Goal: Complete application form: Complete application form

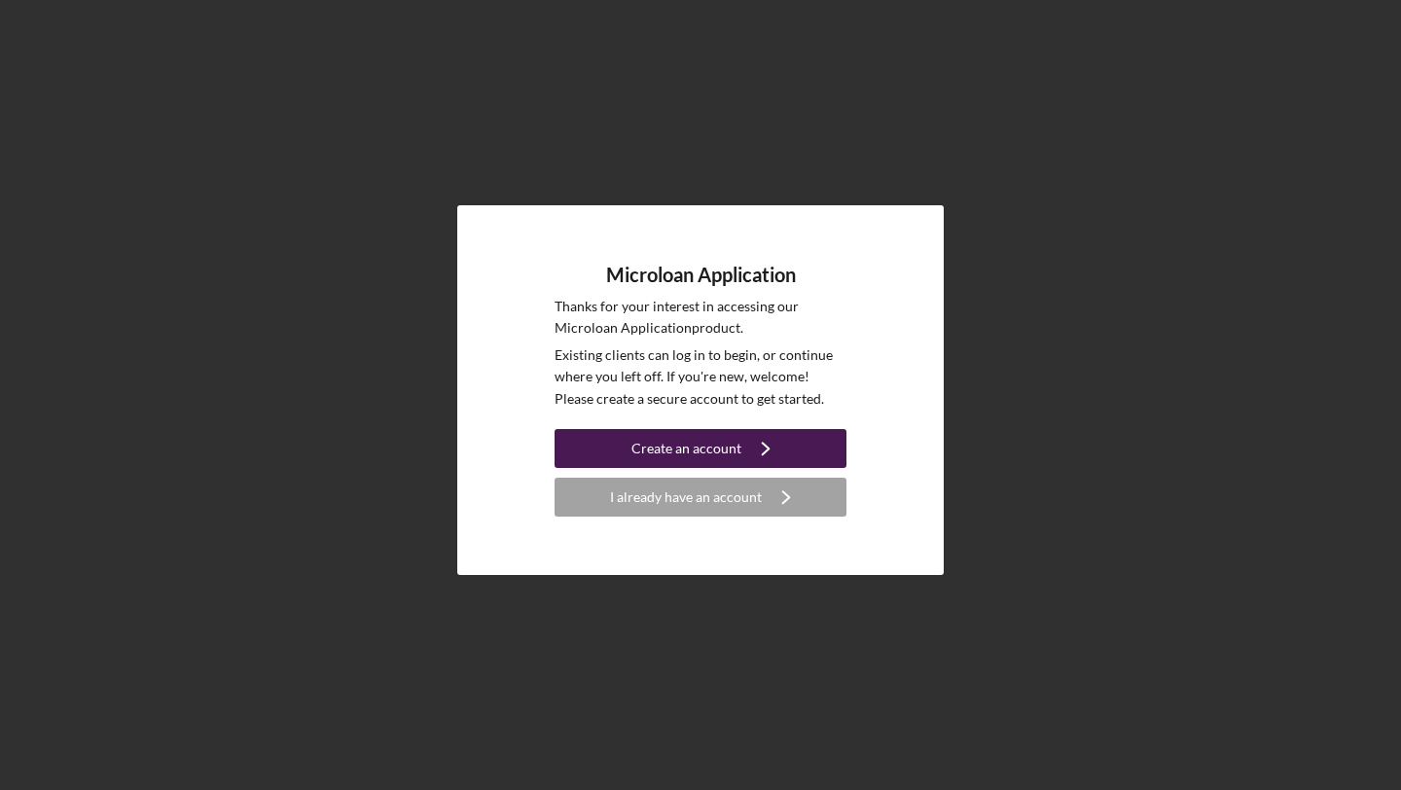
click at [692, 444] on div "Create an account" at bounding box center [686, 448] width 110 height 39
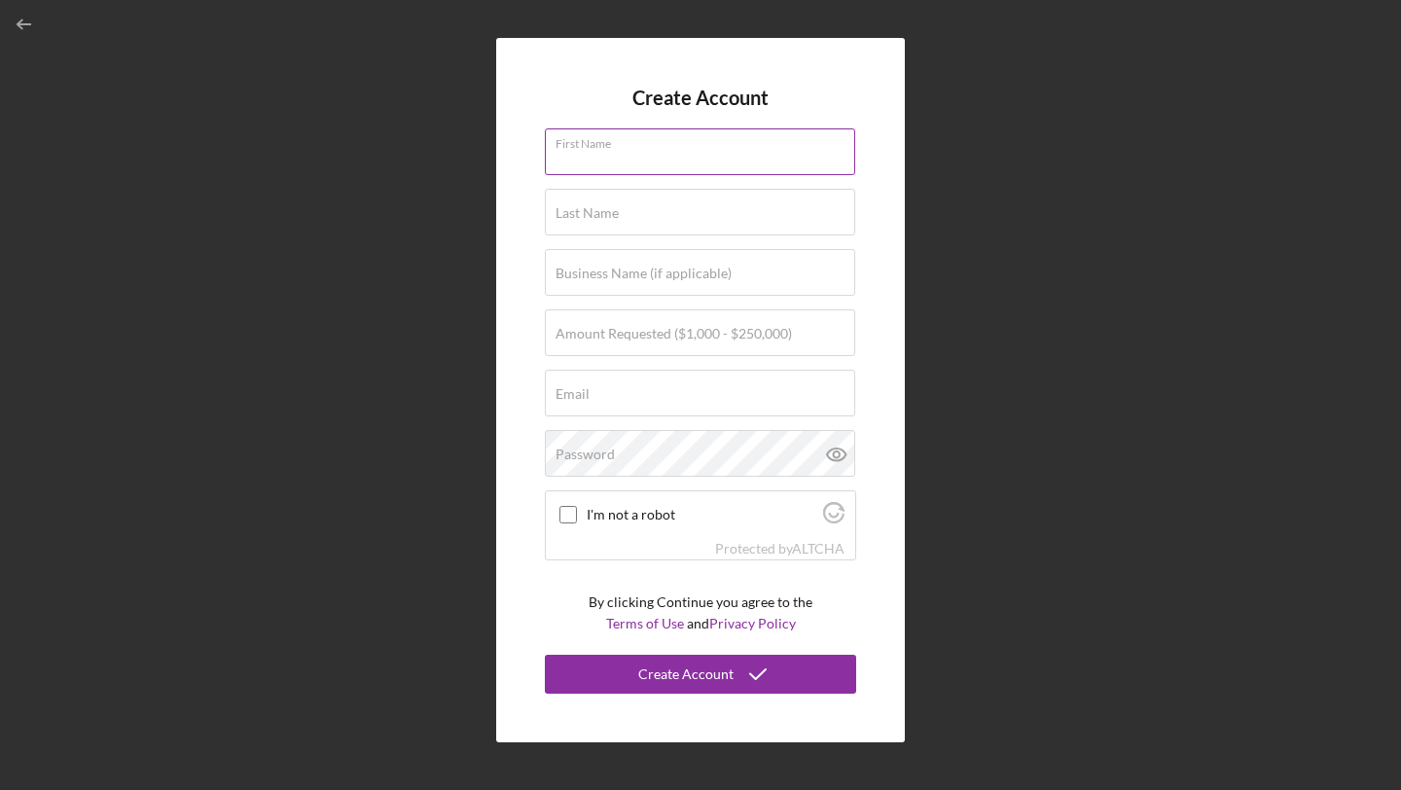
click at [644, 157] on input "First Name" at bounding box center [700, 151] width 310 height 47
type input "BEKIR"
type input "SENATES"
type input "SENBERK INC-[GEOGRAPHIC_DATA] [PERSON_NAME] BURRITO"
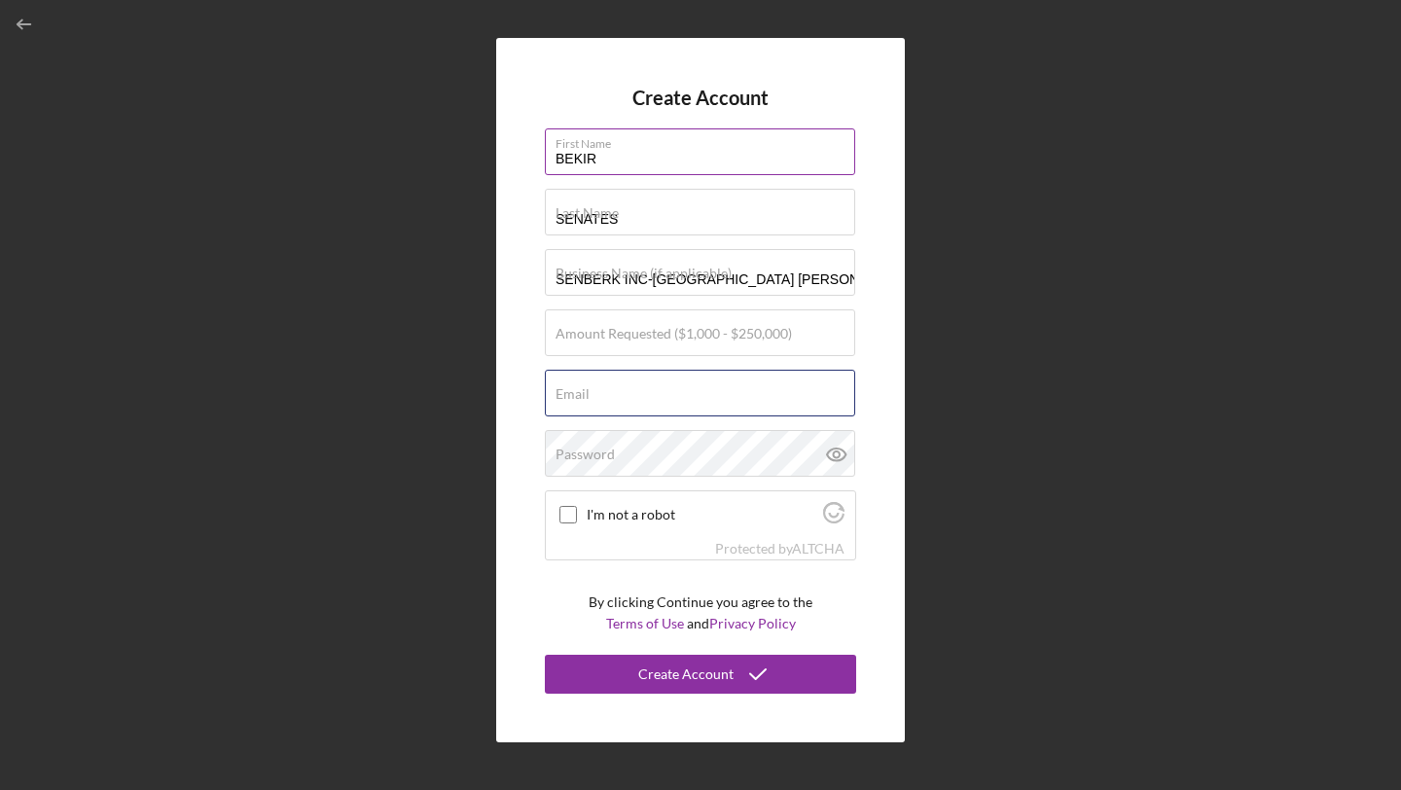
type input "[EMAIL_ADDRESS][DOMAIN_NAME]"
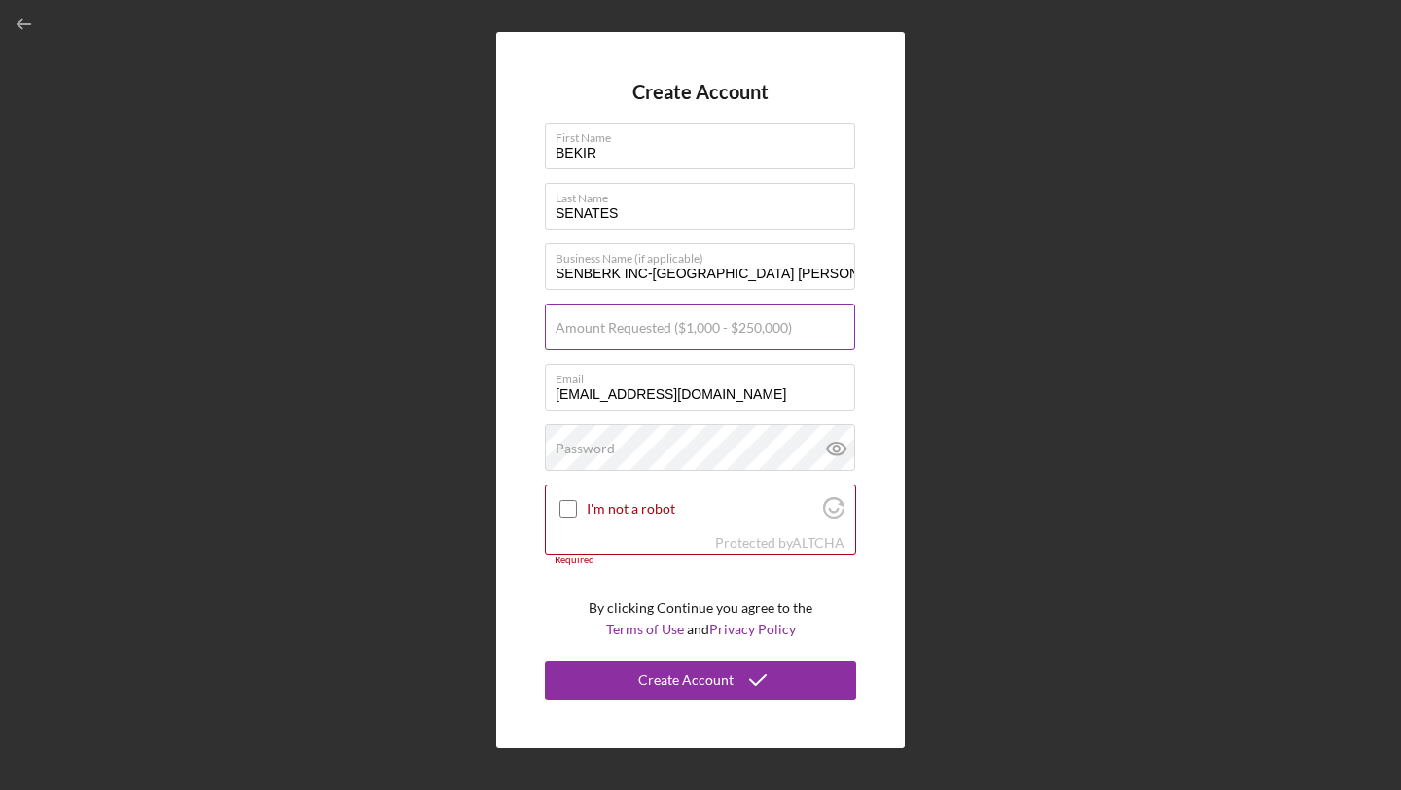
click at [588, 330] on label "Amount Requested ($1,000 - $250,000)" at bounding box center [673, 328] width 236 height 16
click at [588, 330] on input "Amount Requested ($1,000 - $250,000)" at bounding box center [700, 326] width 310 height 47
type input "$165,000"
click at [588, 447] on label "Password" at bounding box center [584, 449] width 59 height 16
click at [566, 508] on input "I'm not a robot" at bounding box center [568, 509] width 18 height 18
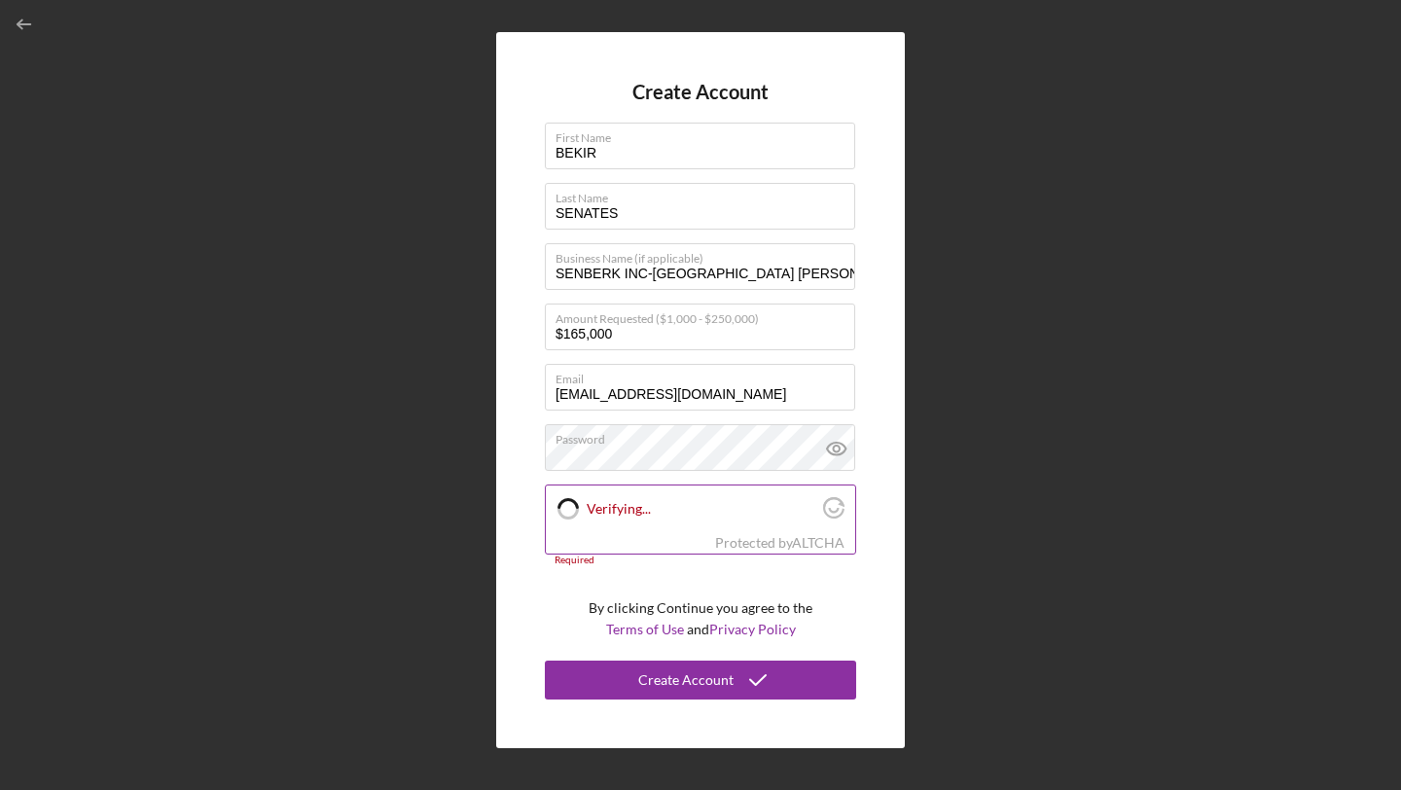
checkbox input "true"
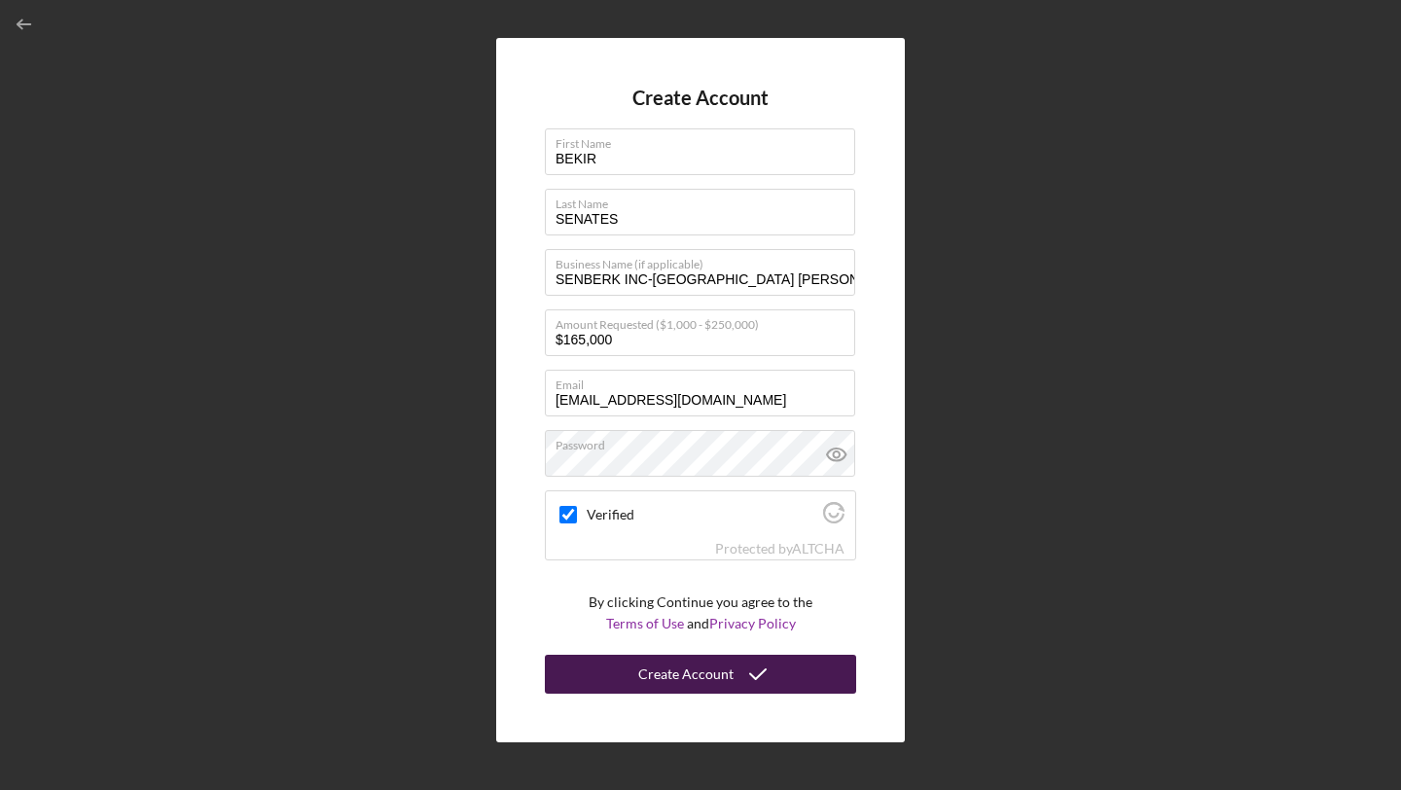
click at [660, 678] on div "Create Account" at bounding box center [685, 674] width 95 height 39
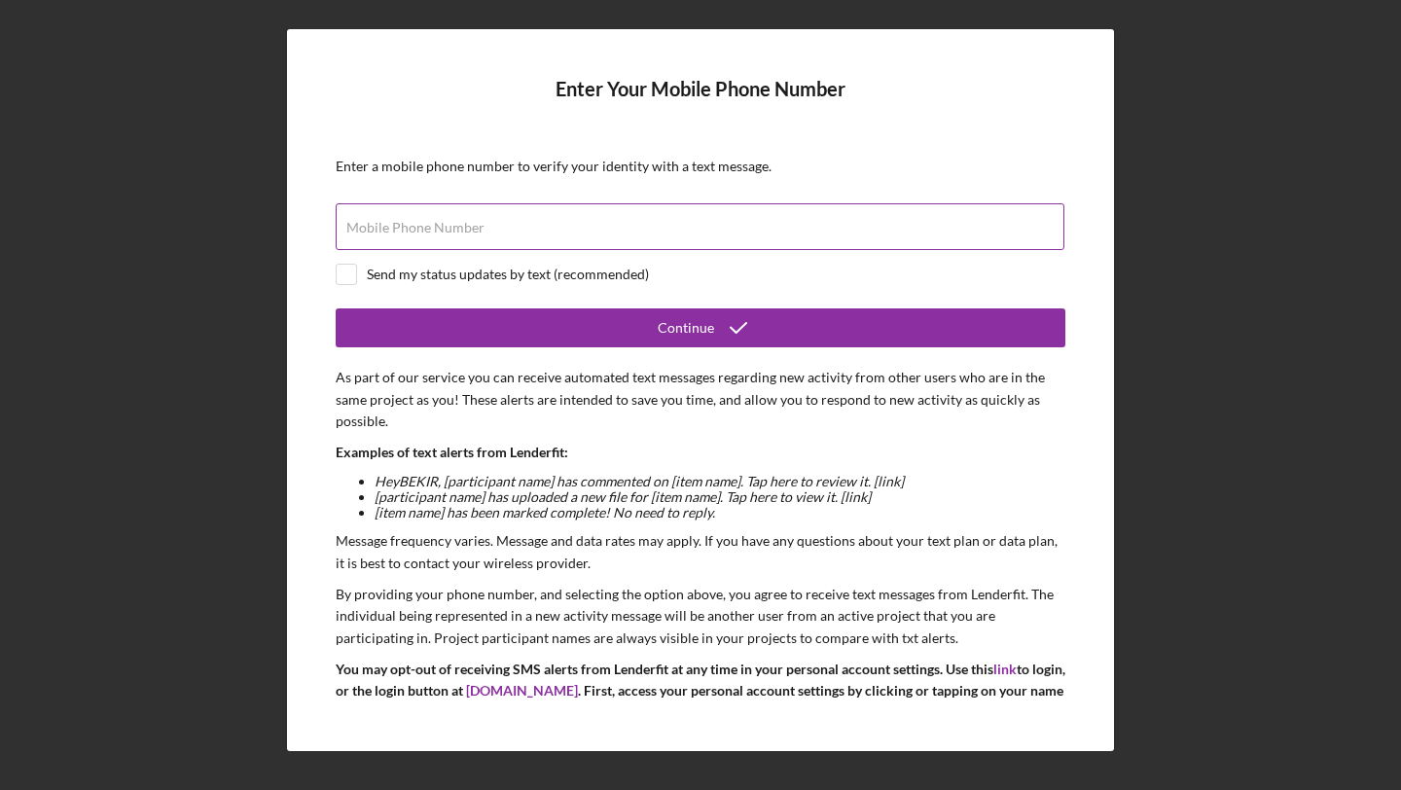
click at [469, 232] on label "Mobile Phone Number" at bounding box center [415, 228] width 138 height 16
click at [469, 232] on input "Mobile Phone Number" at bounding box center [700, 226] width 729 height 47
type input "[PHONE_NUMBER]"
click at [341, 277] on input "checkbox" at bounding box center [346, 274] width 19 height 19
checkbox input "true"
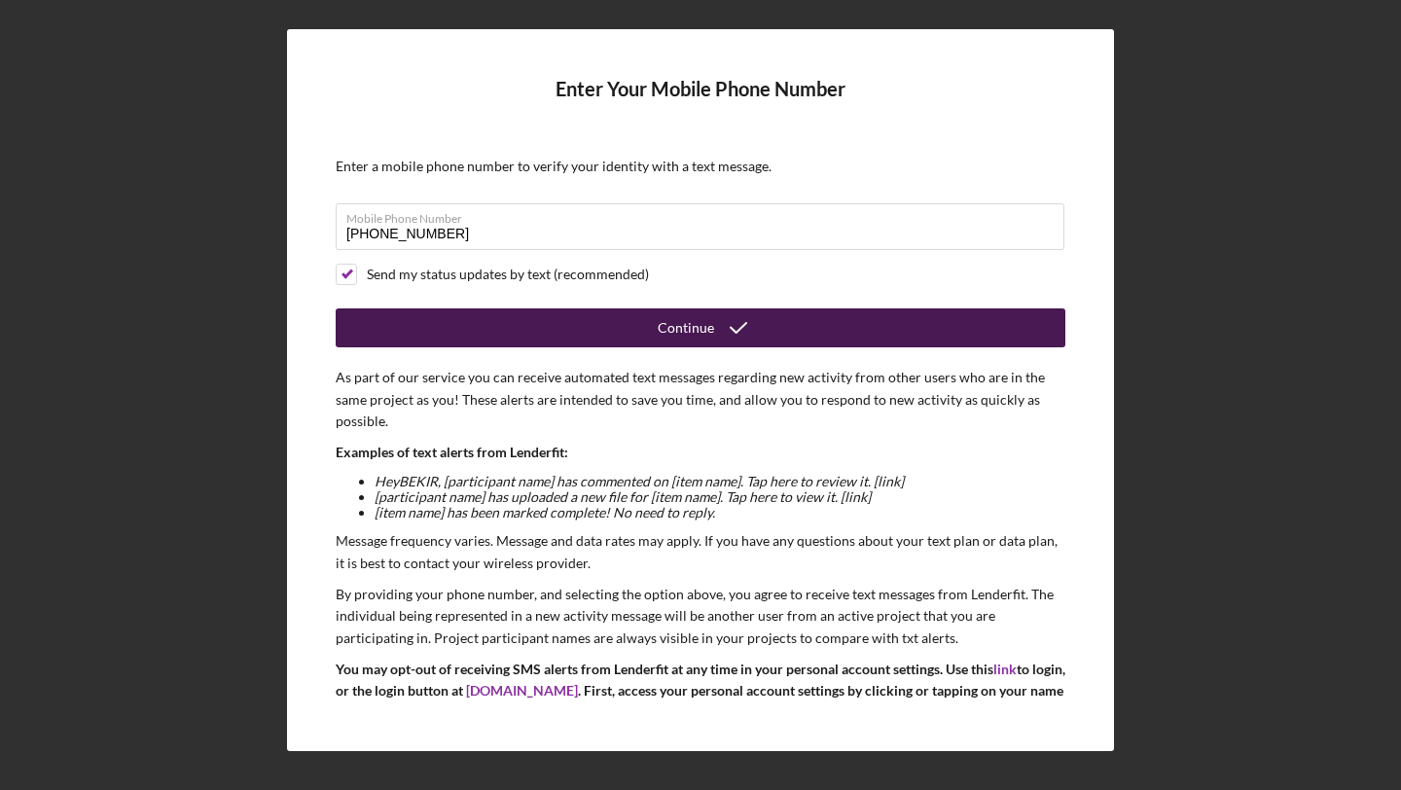
click at [636, 334] on button "Continue" at bounding box center [701, 327] width 730 height 39
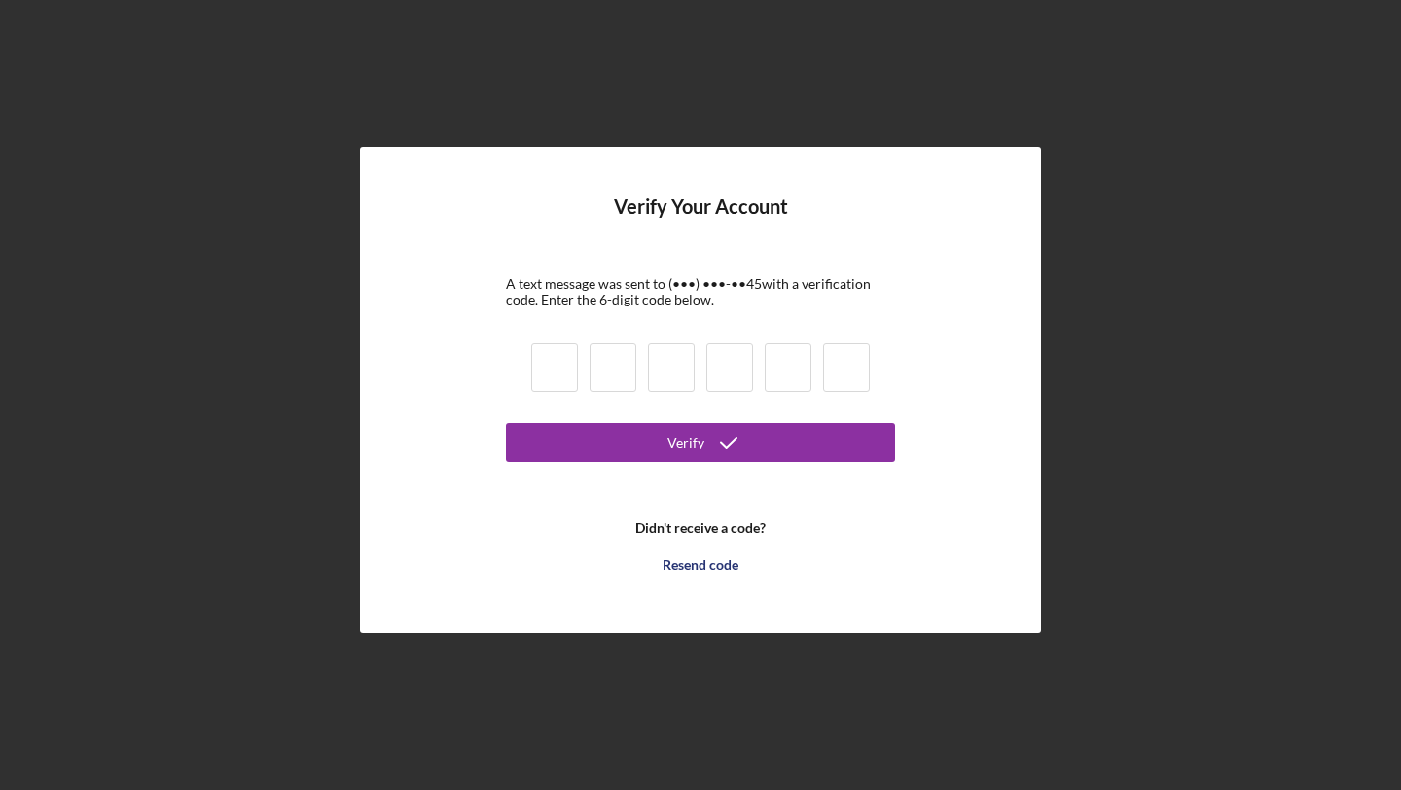
click at [554, 362] on input at bounding box center [554, 367] width 47 height 49
type input "5"
type input "9"
type input "1"
type input "8"
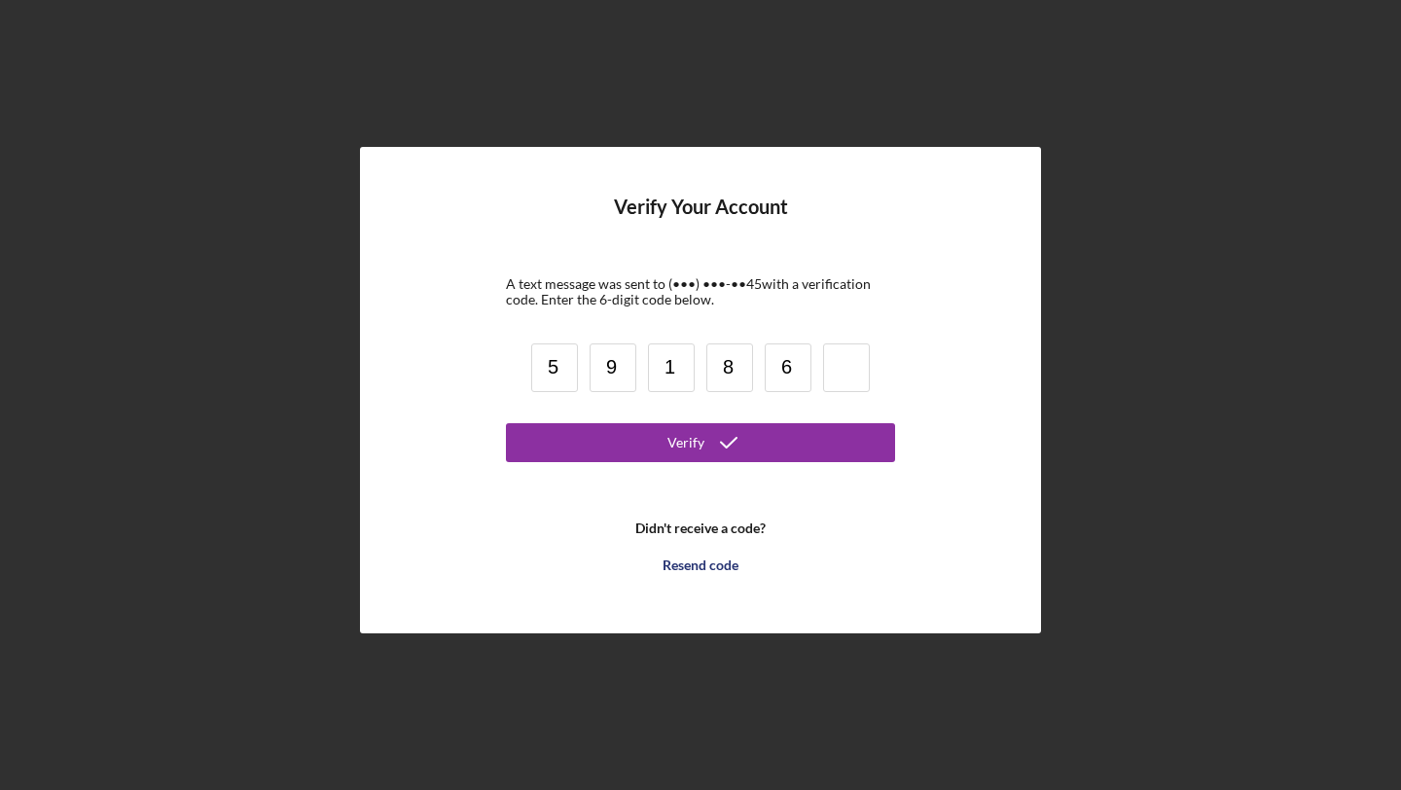
type input "6"
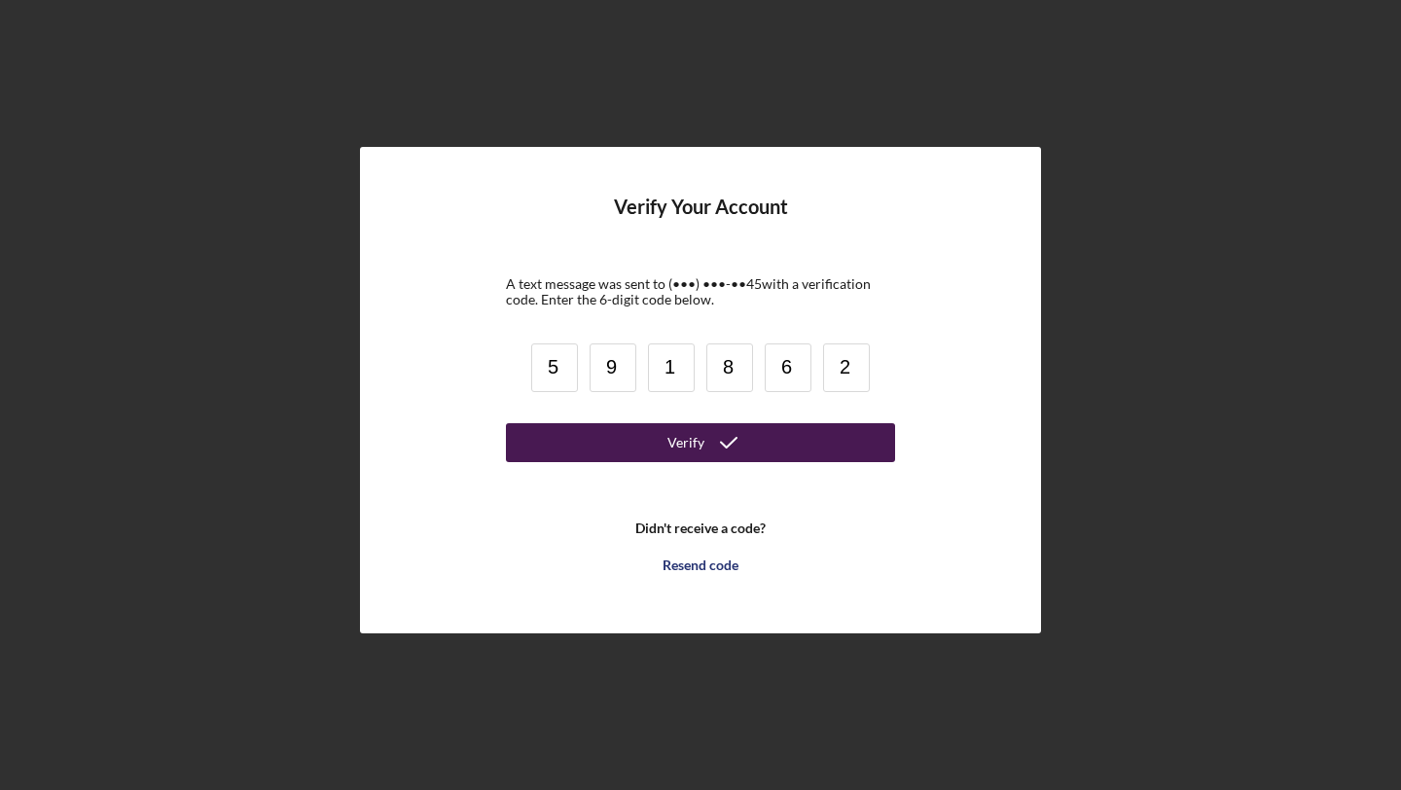
type input "2"
click at [633, 428] on button "Verify" at bounding box center [700, 442] width 389 height 39
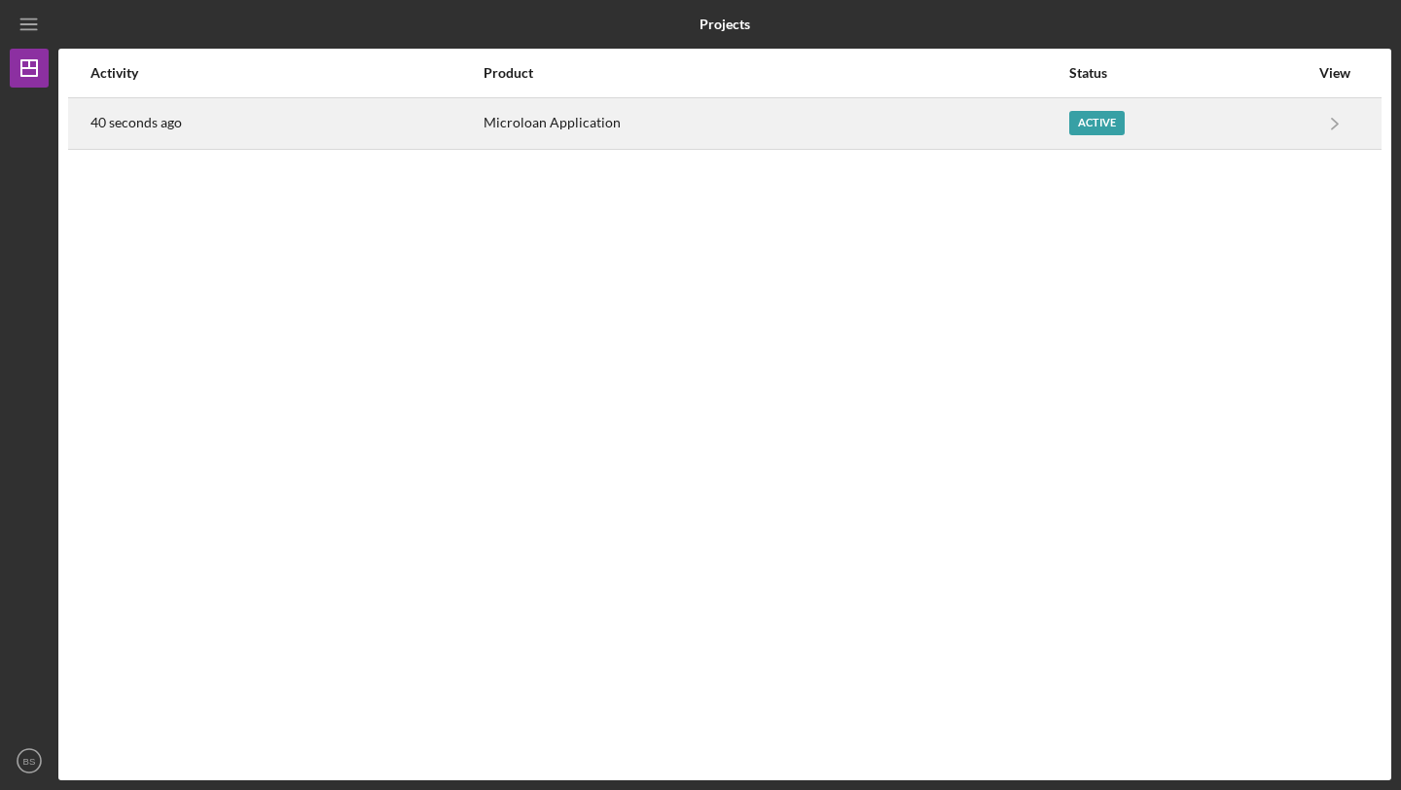
click at [1201, 129] on div "Active" at bounding box center [1188, 123] width 239 height 49
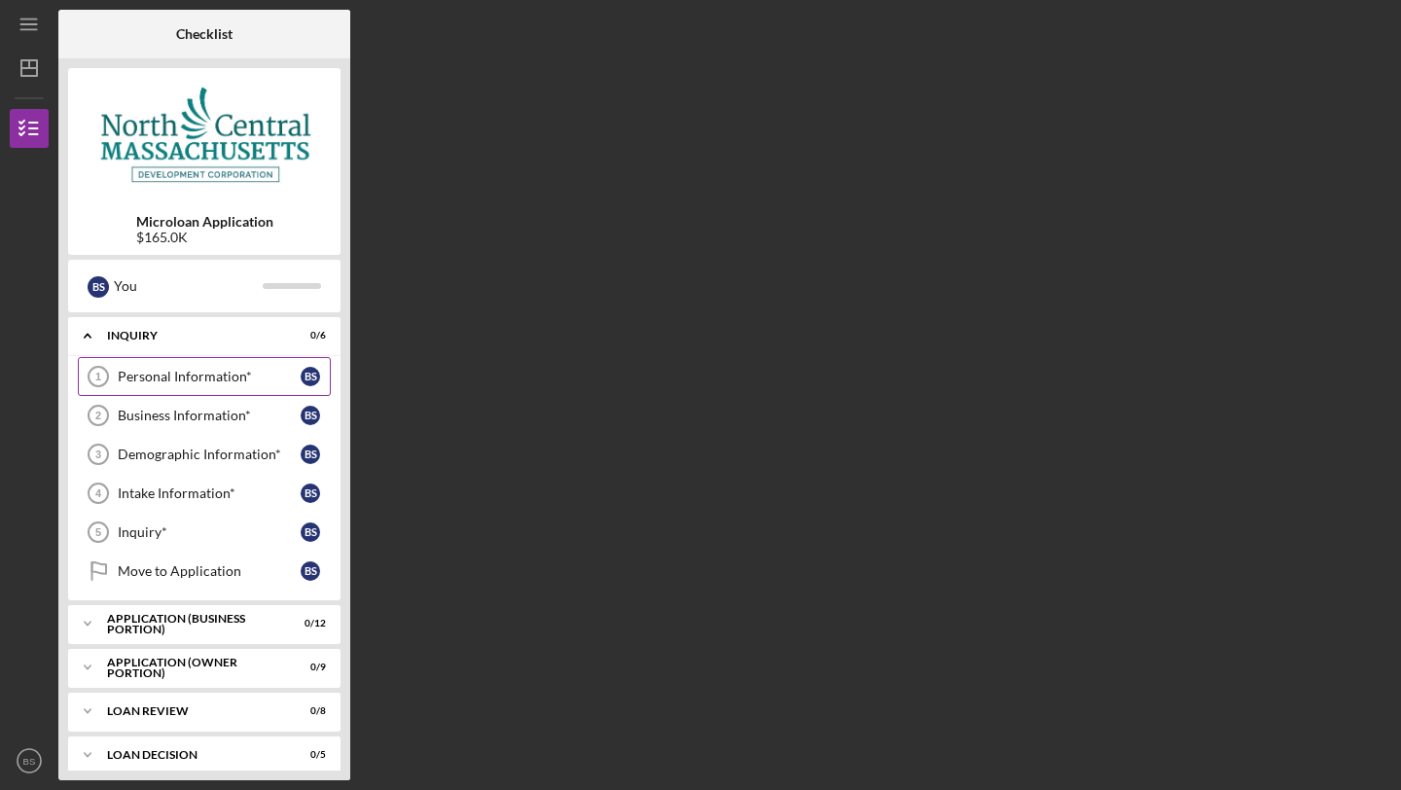
click at [211, 377] on div "Personal Information*" at bounding box center [209, 377] width 183 height 16
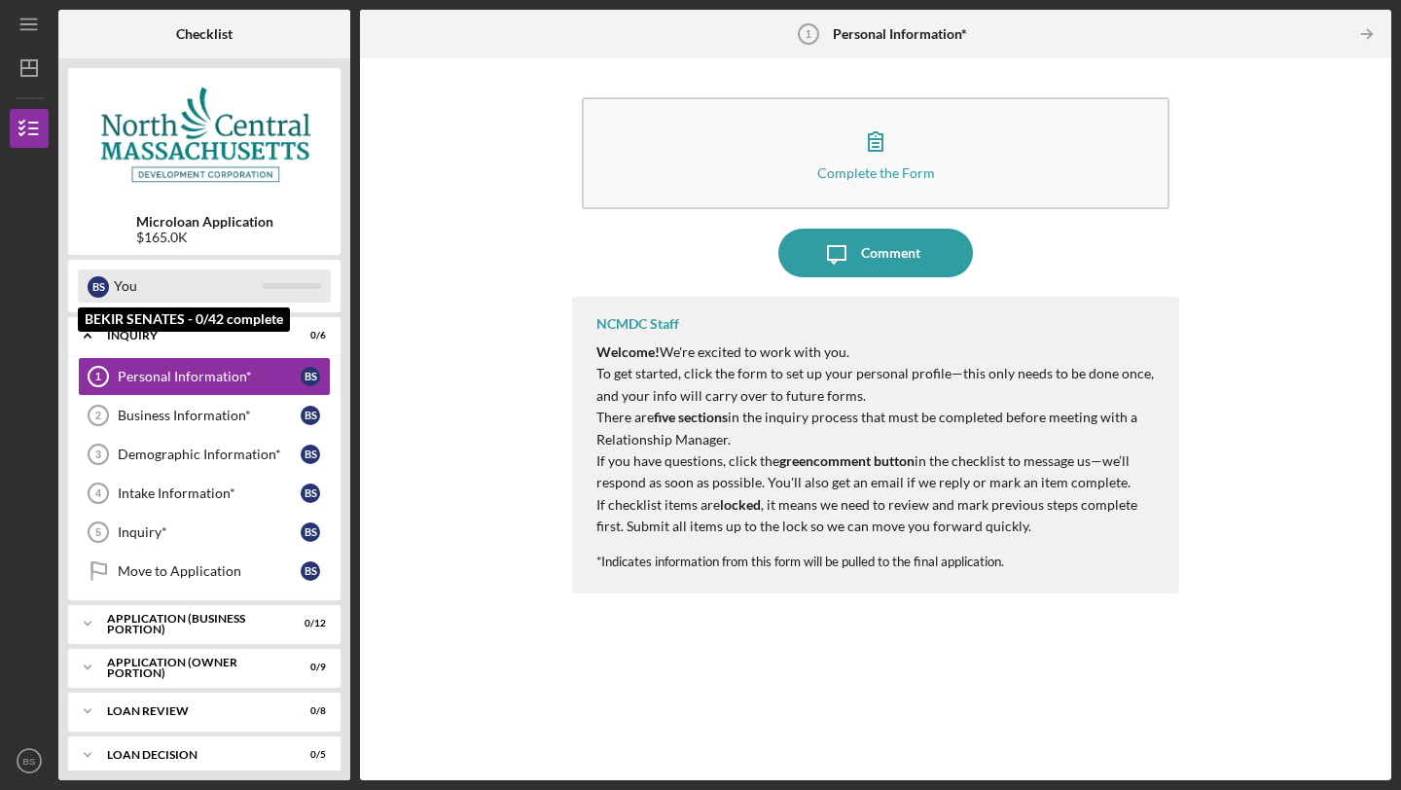
click at [158, 290] on div "You" at bounding box center [188, 285] width 149 height 33
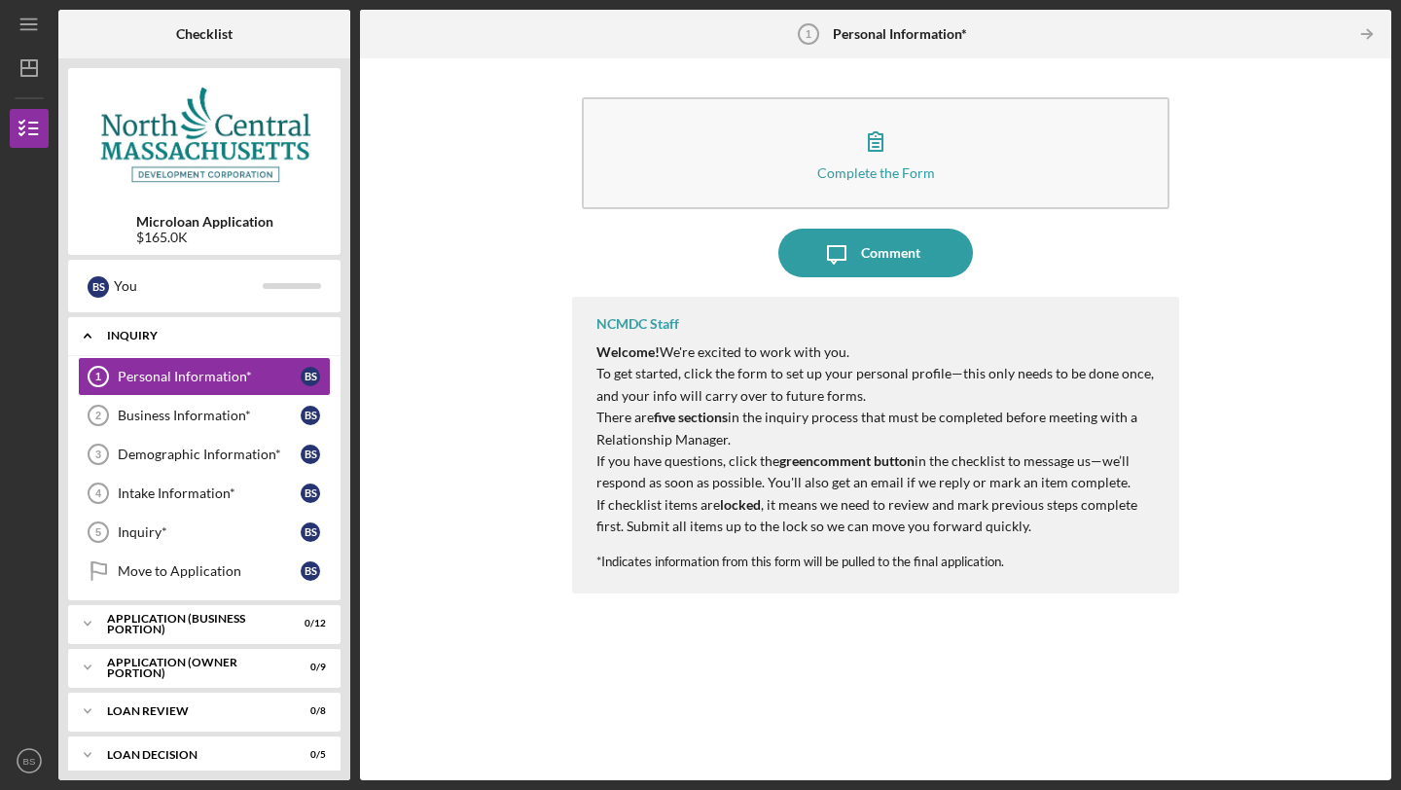
click at [195, 331] on div "INQUIRY" at bounding box center [211, 336] width 209 height 12
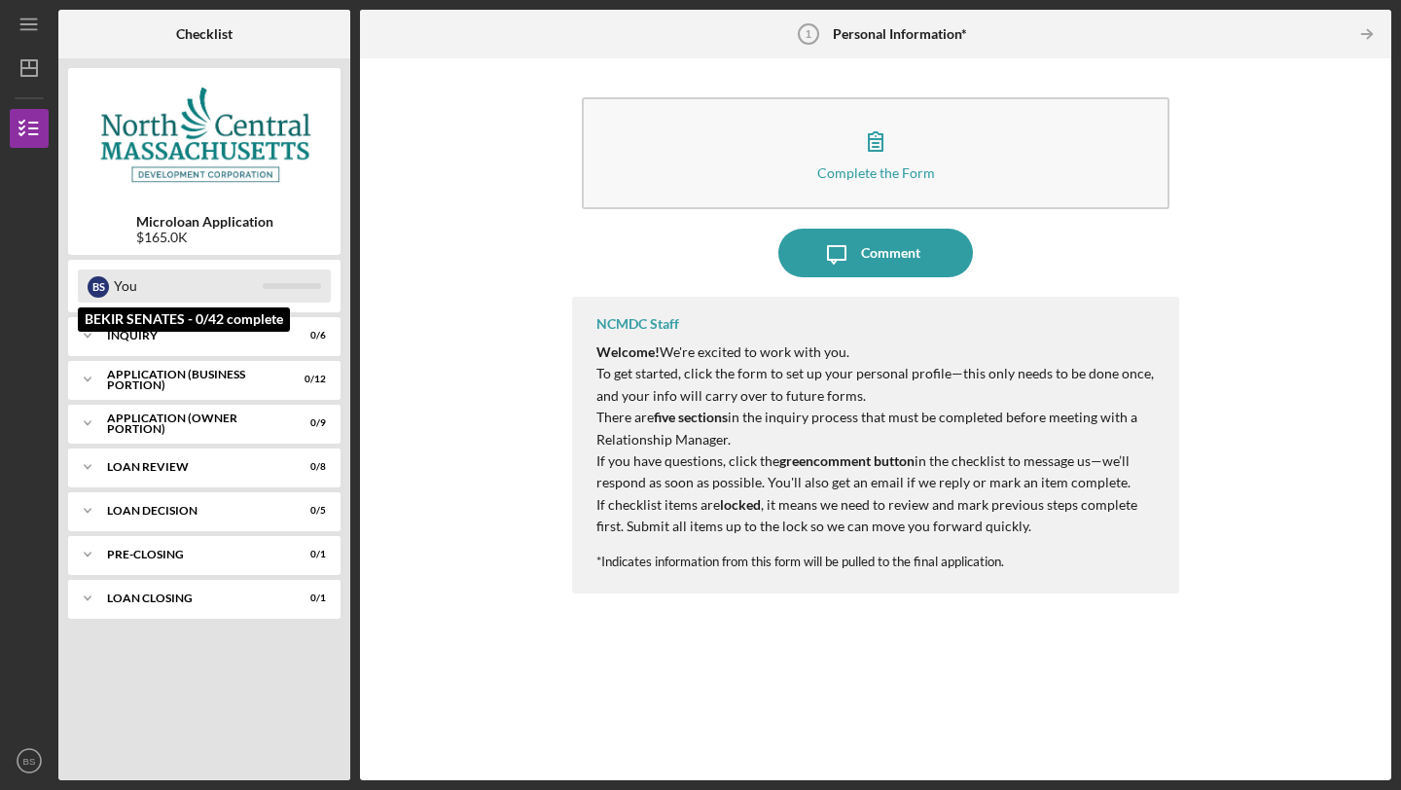
click at [168, 290] on div "You" at bounding box center [188, 285] width 149 height 33
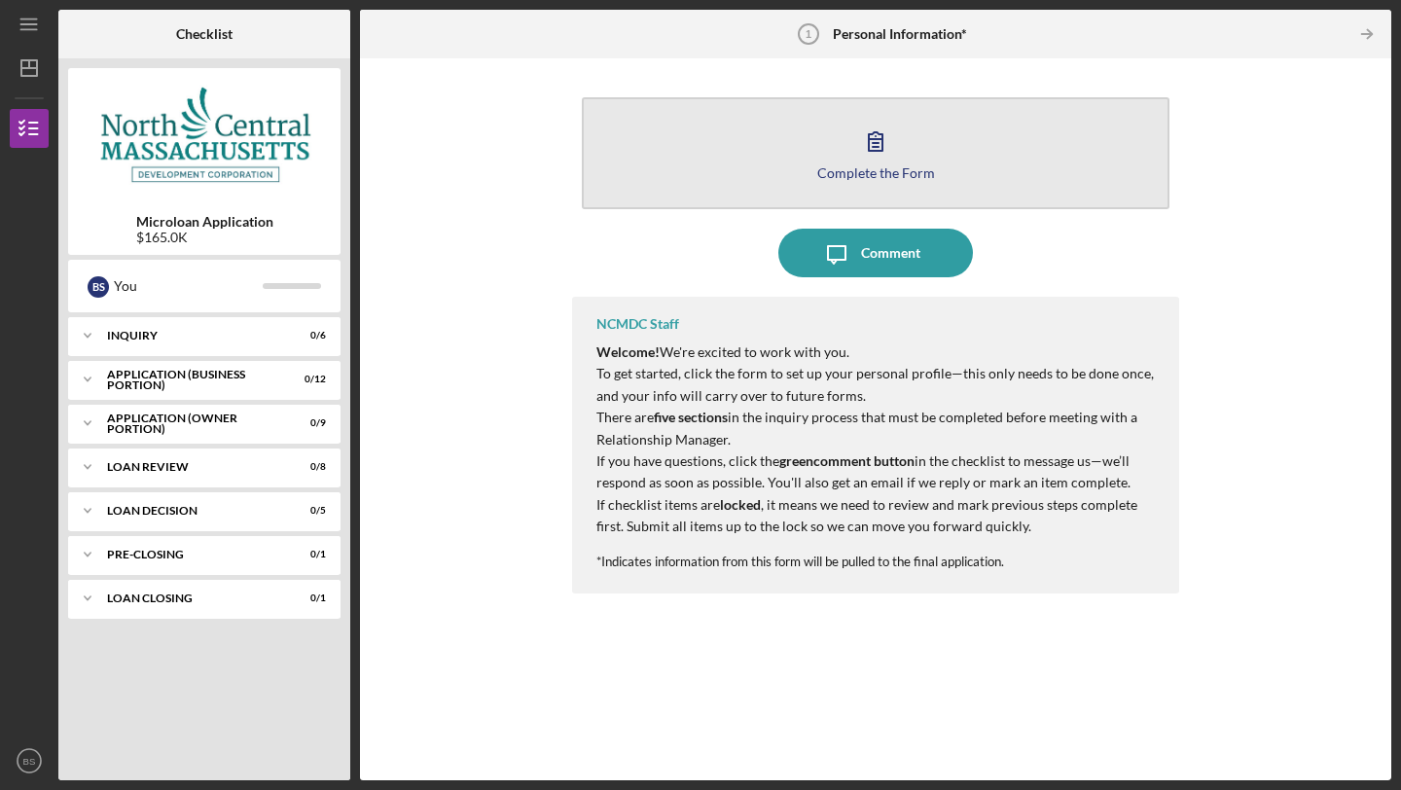
click at [875, 165] on div "Complete the Form" at bounding box center [876, 172] width 118 height 15
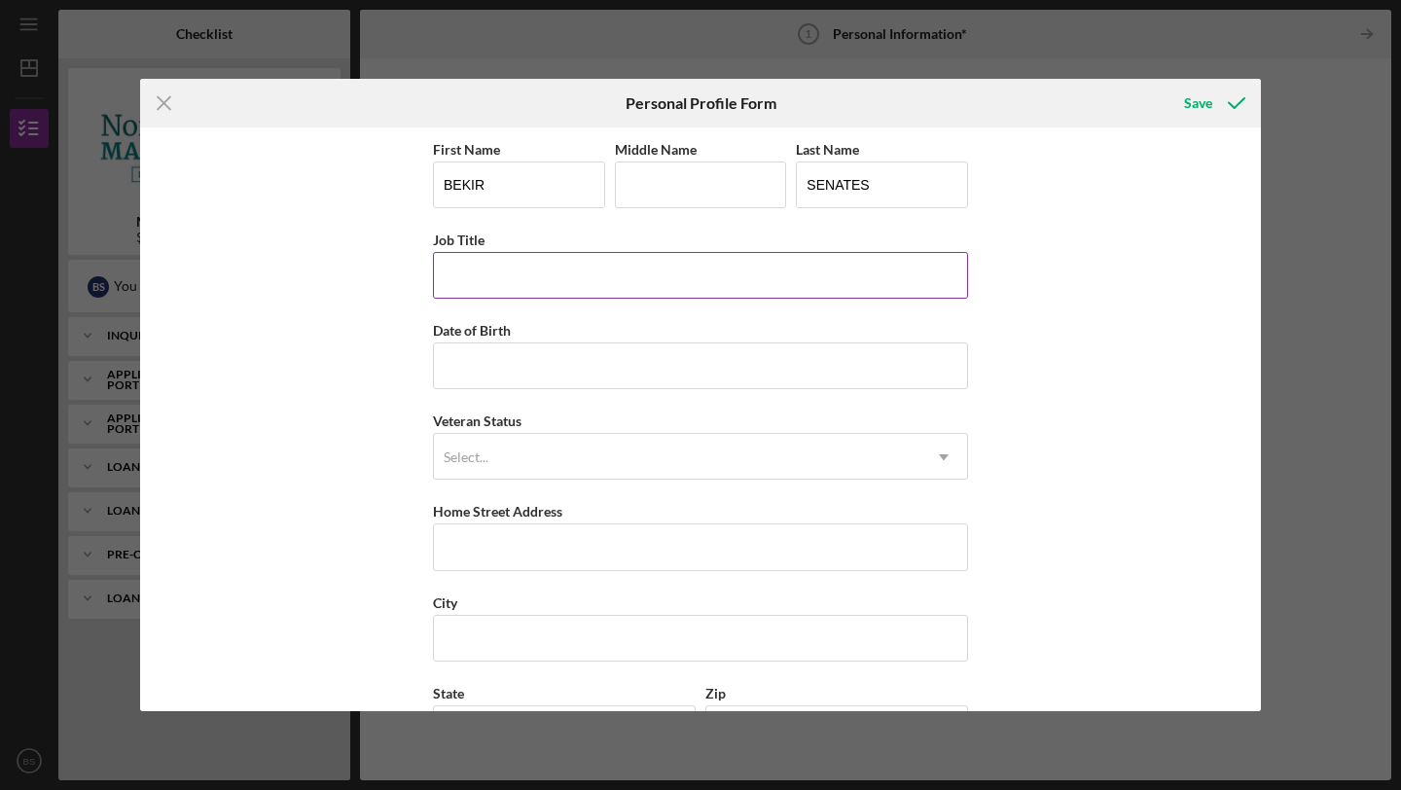
click at [645, 270] on input "Job Title" at bounding box center [700, 275] width 535 height 47
type input "Owner"
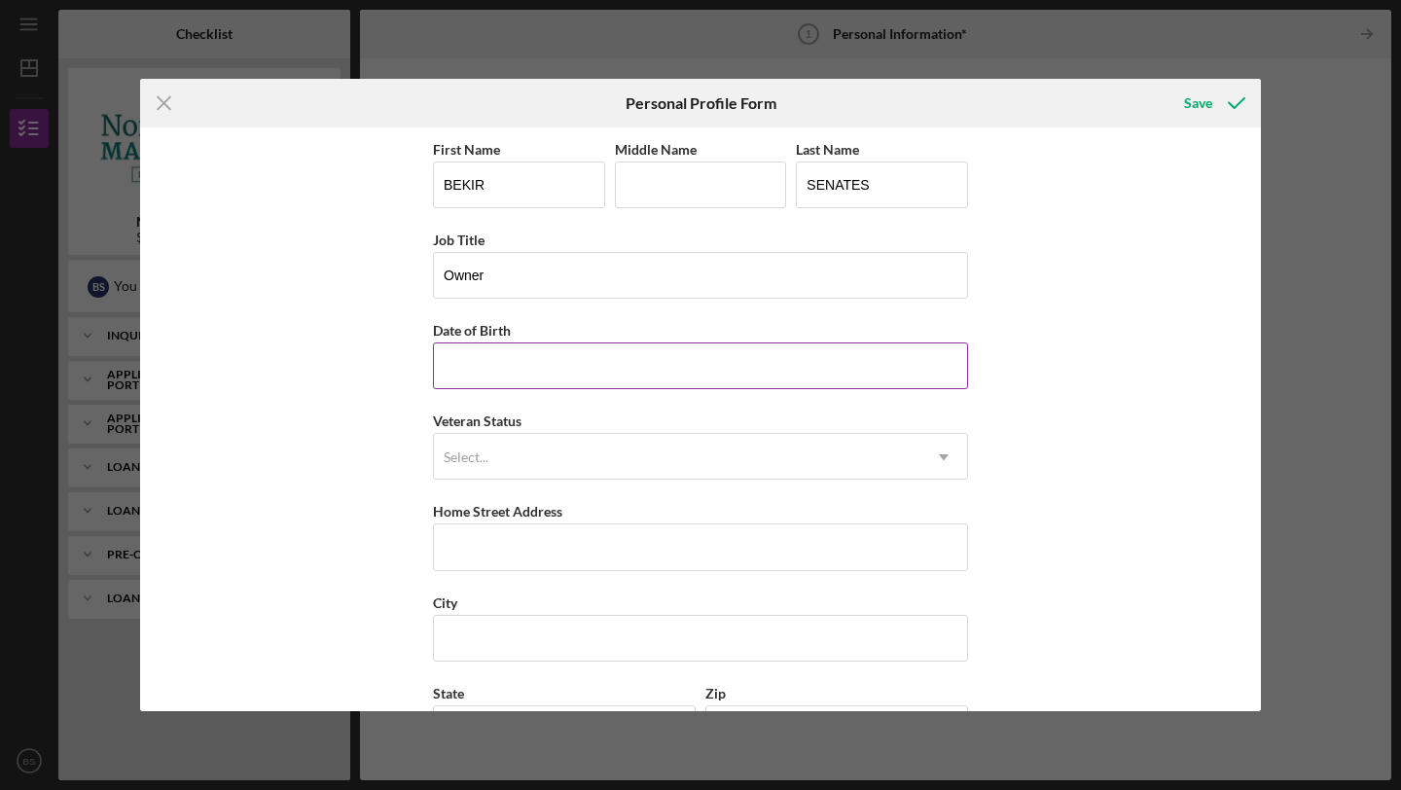
click at [528, 364] on input "Date of Birth" at bounding box center [700, 365] width 535 height 47
type input "[DATE]"
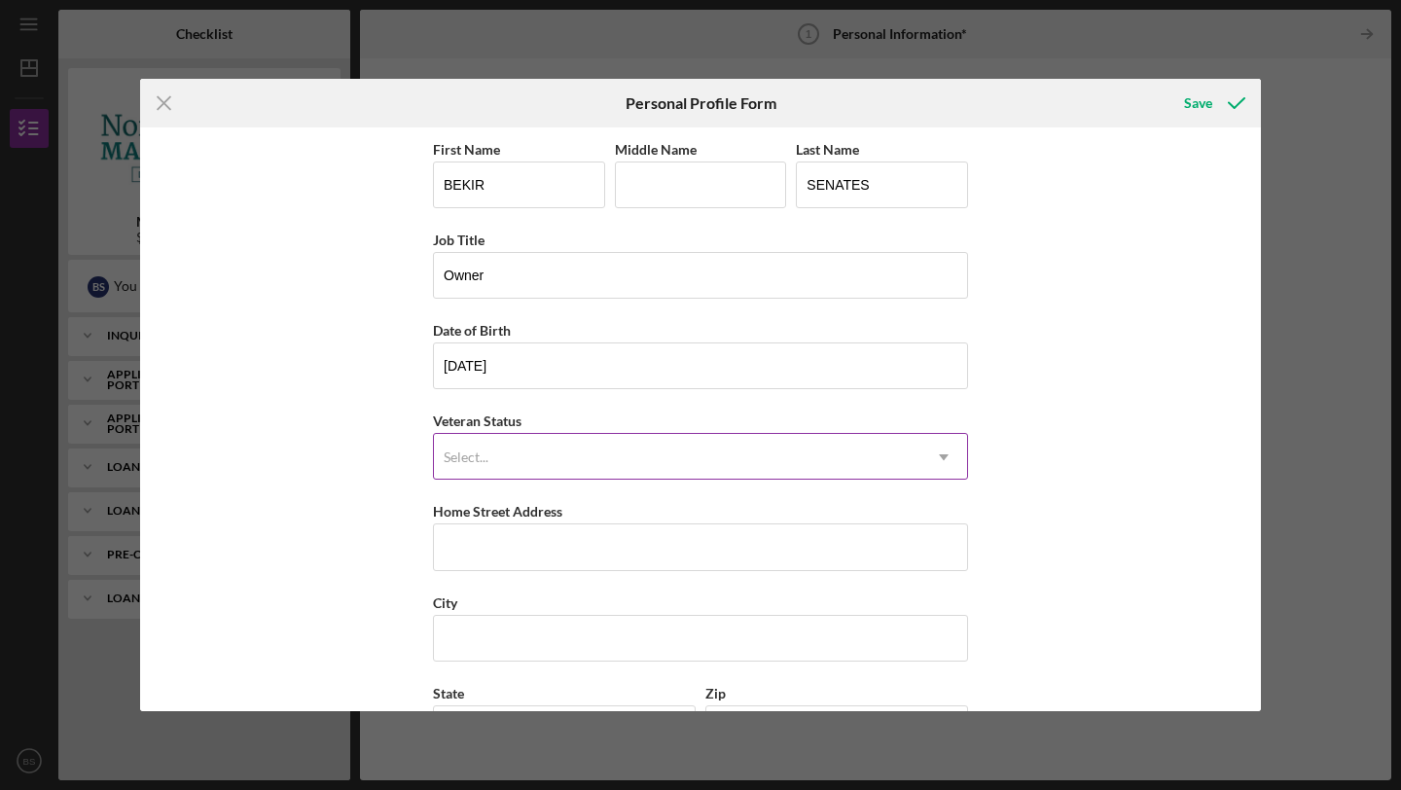
click at [520, 456] on div "Select..." at bounding box center [677, 457] width 486 height 45
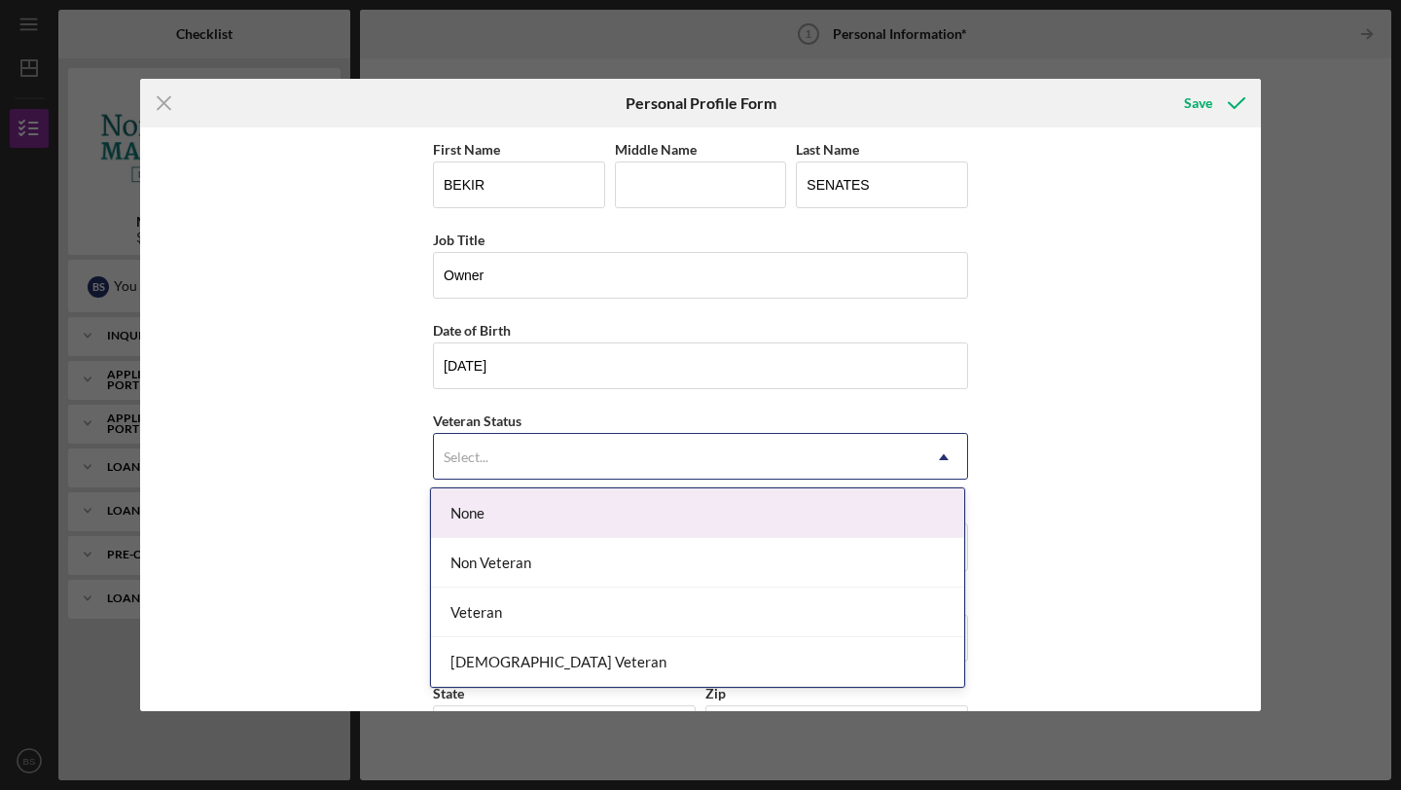
click at [513, 501] on div "None" at bounding box center [697, 513] width 533 height 50
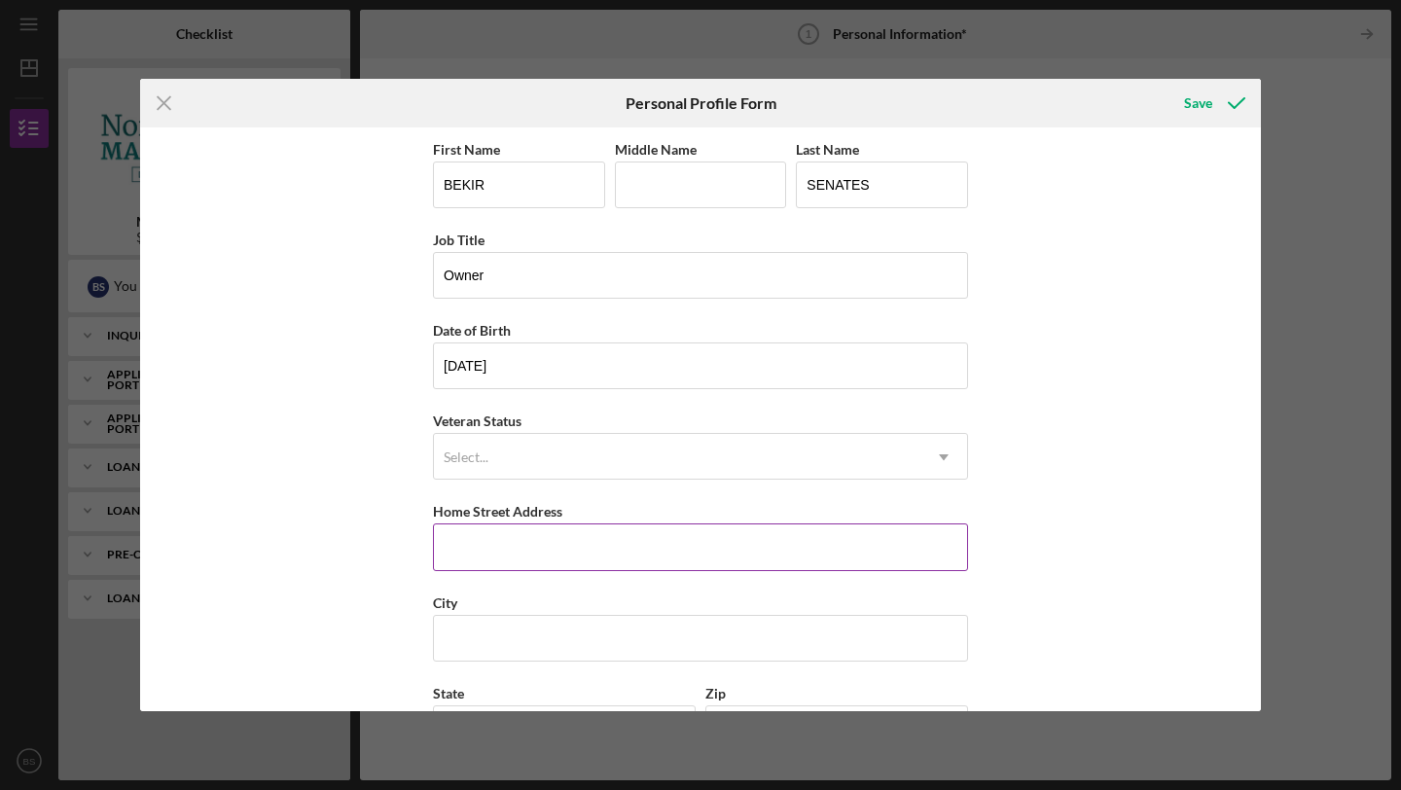
click at [505, 551] on input "Home Street Address" at bounding box center [700, 546] width 535 height 47
type input "[STREET_ADDRESS]"
type input "Leyla"
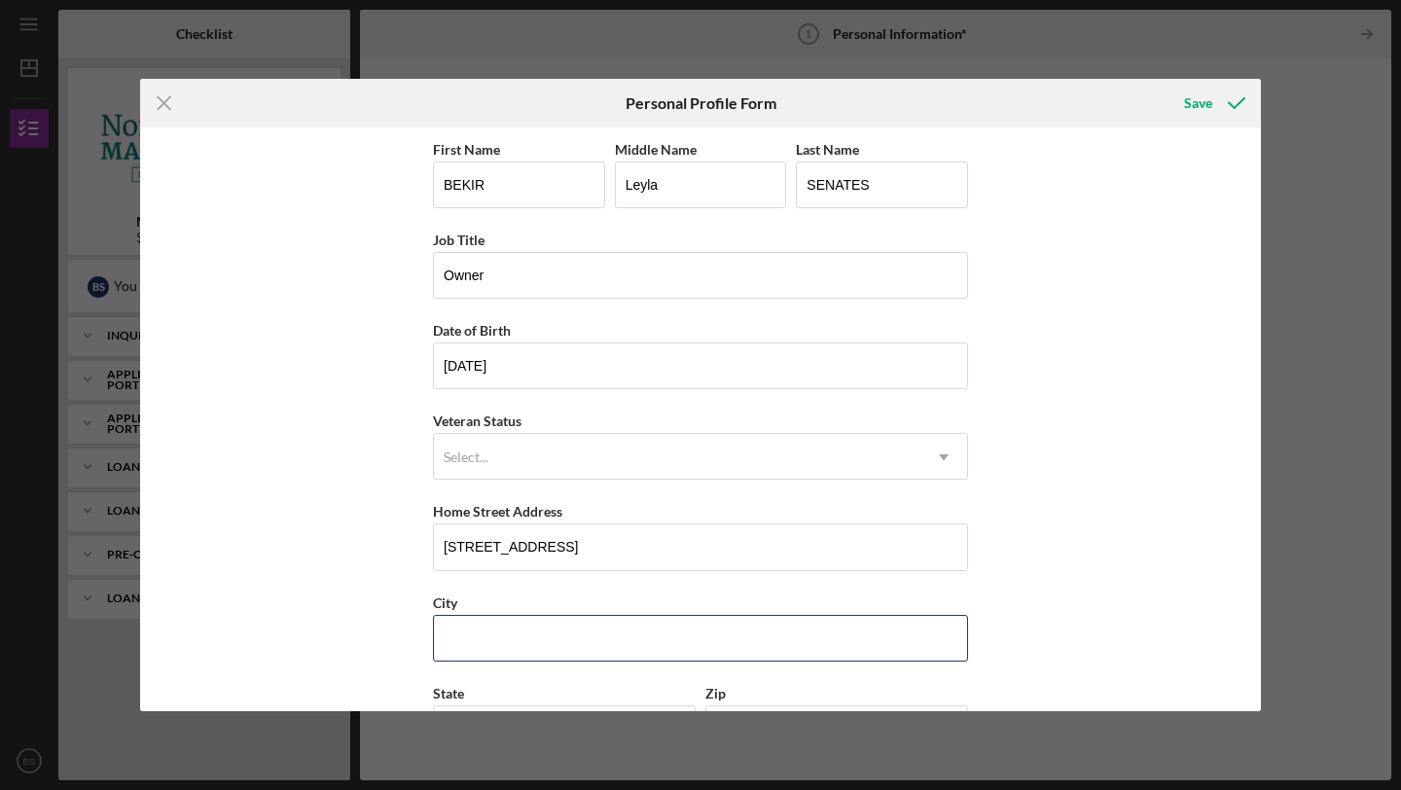
type input "Saugus"
type input "MA"
type input "01906"
type input "[GEOGRAPHIC_DATA]"
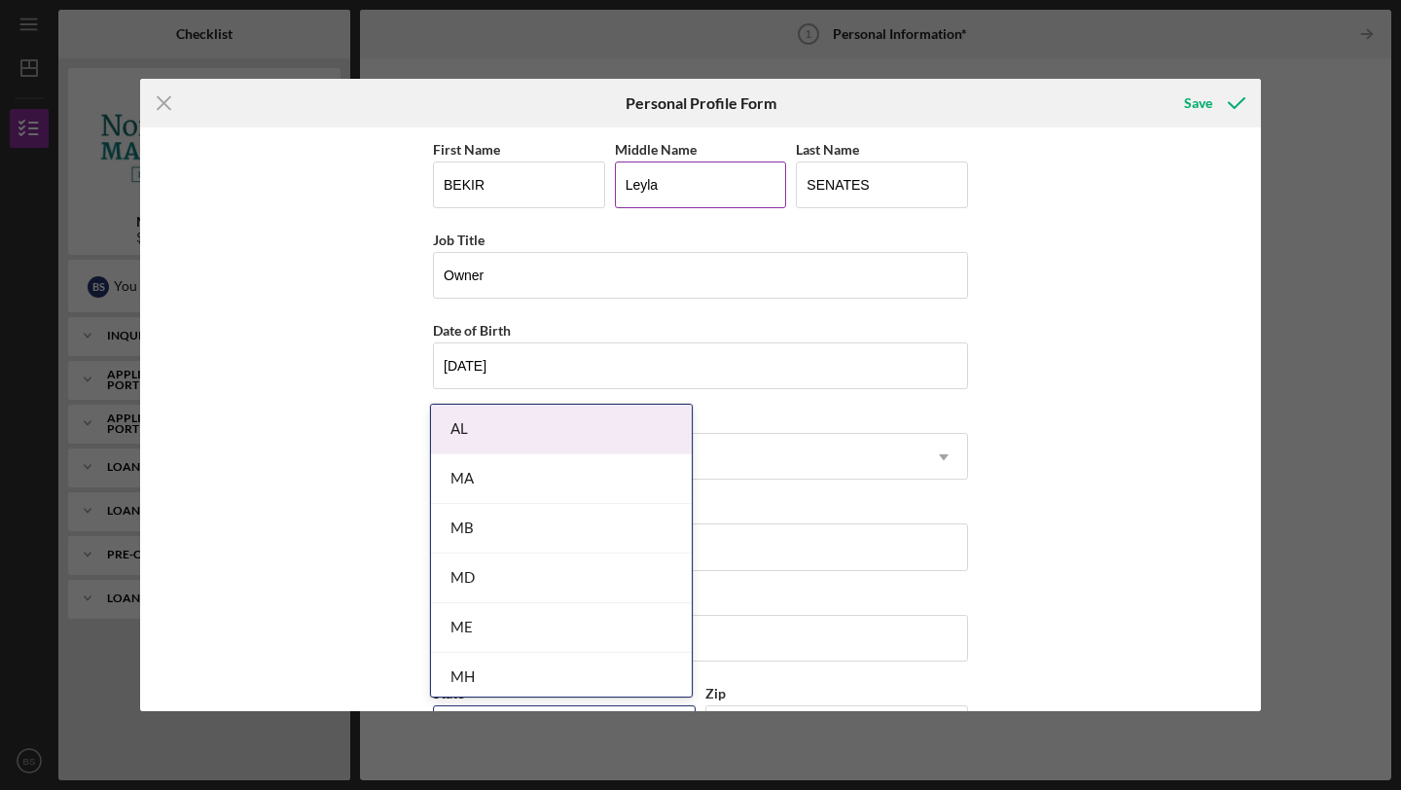
click at [683, 193] on input "Leyla" at bounding box center [701, 184] width 172 height 47
type input "L"
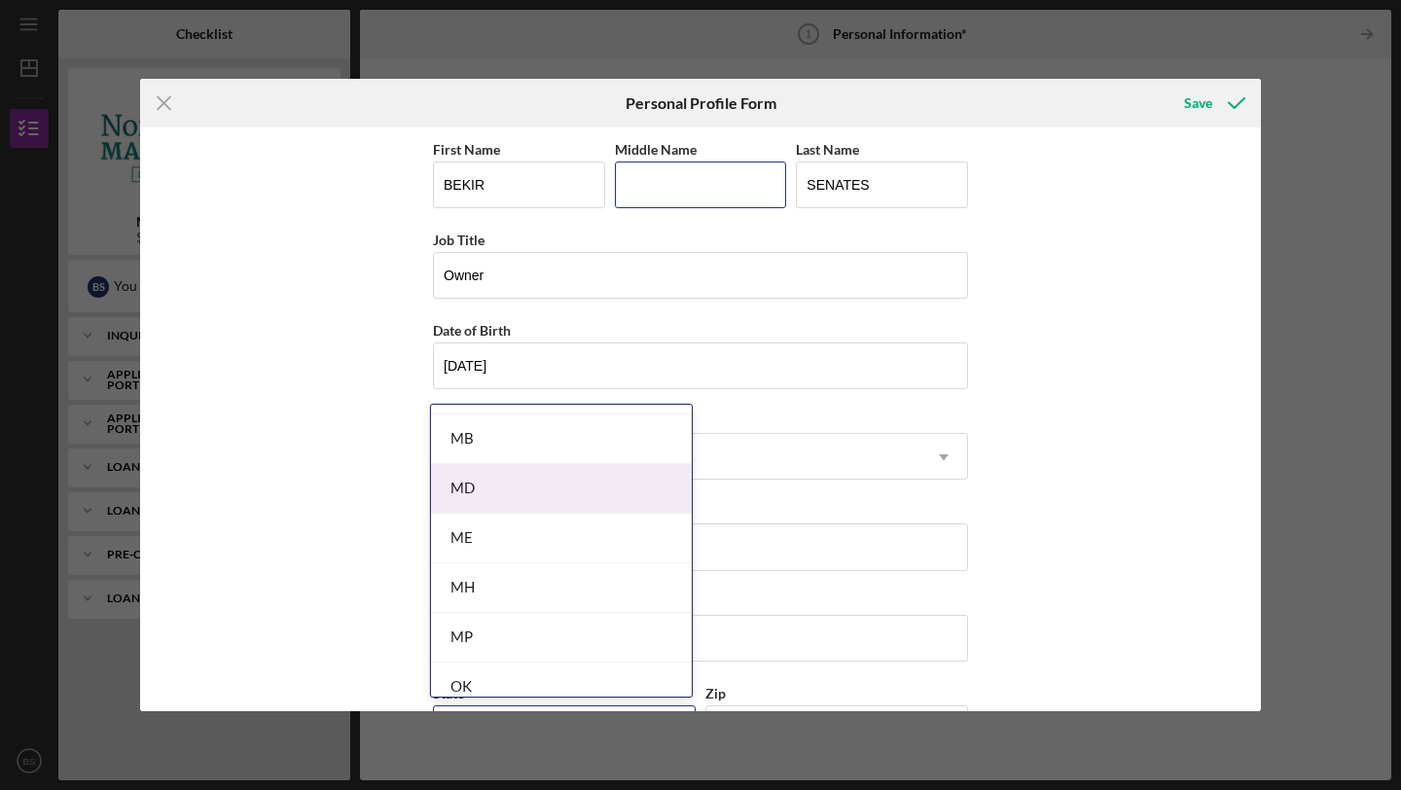
scroll to position [105, 0]
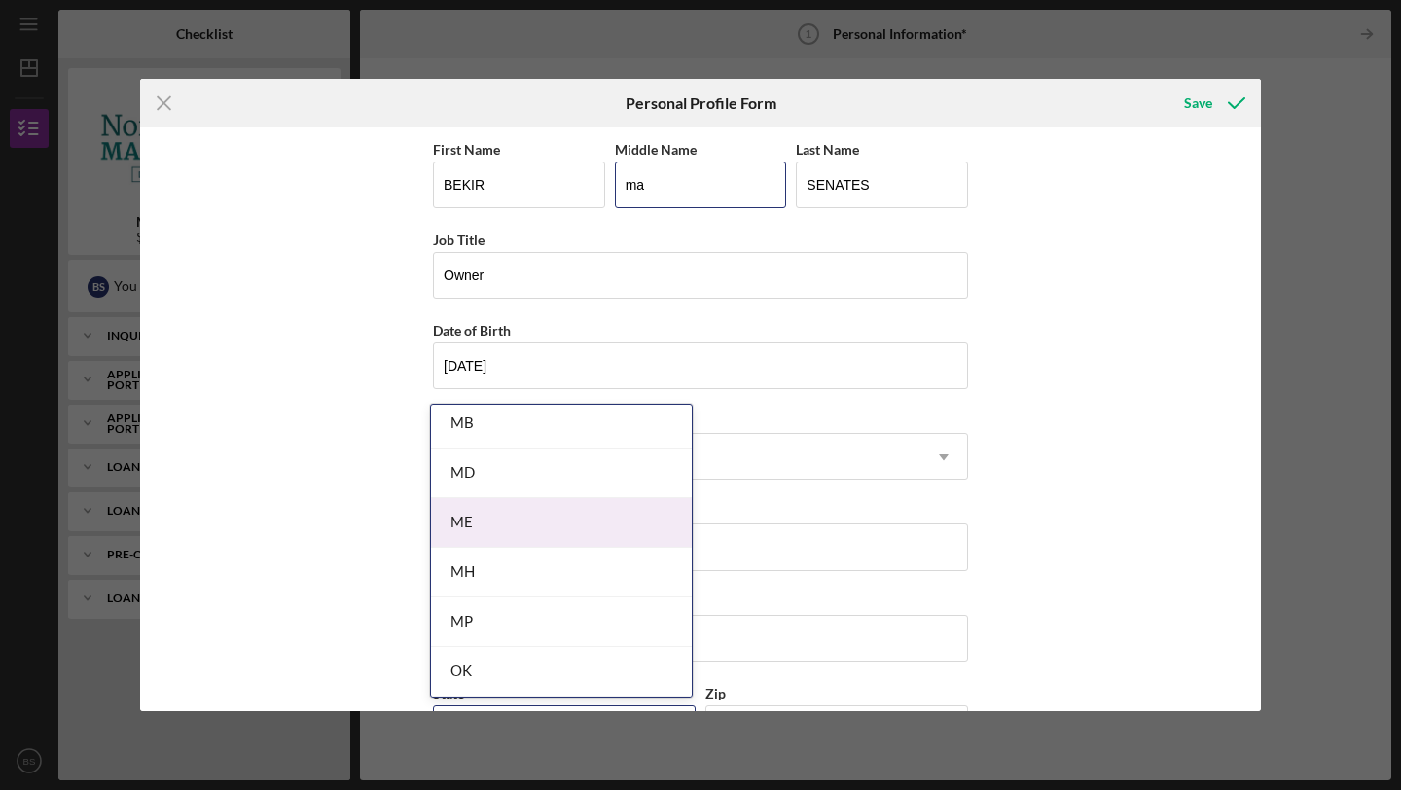
type input "m"
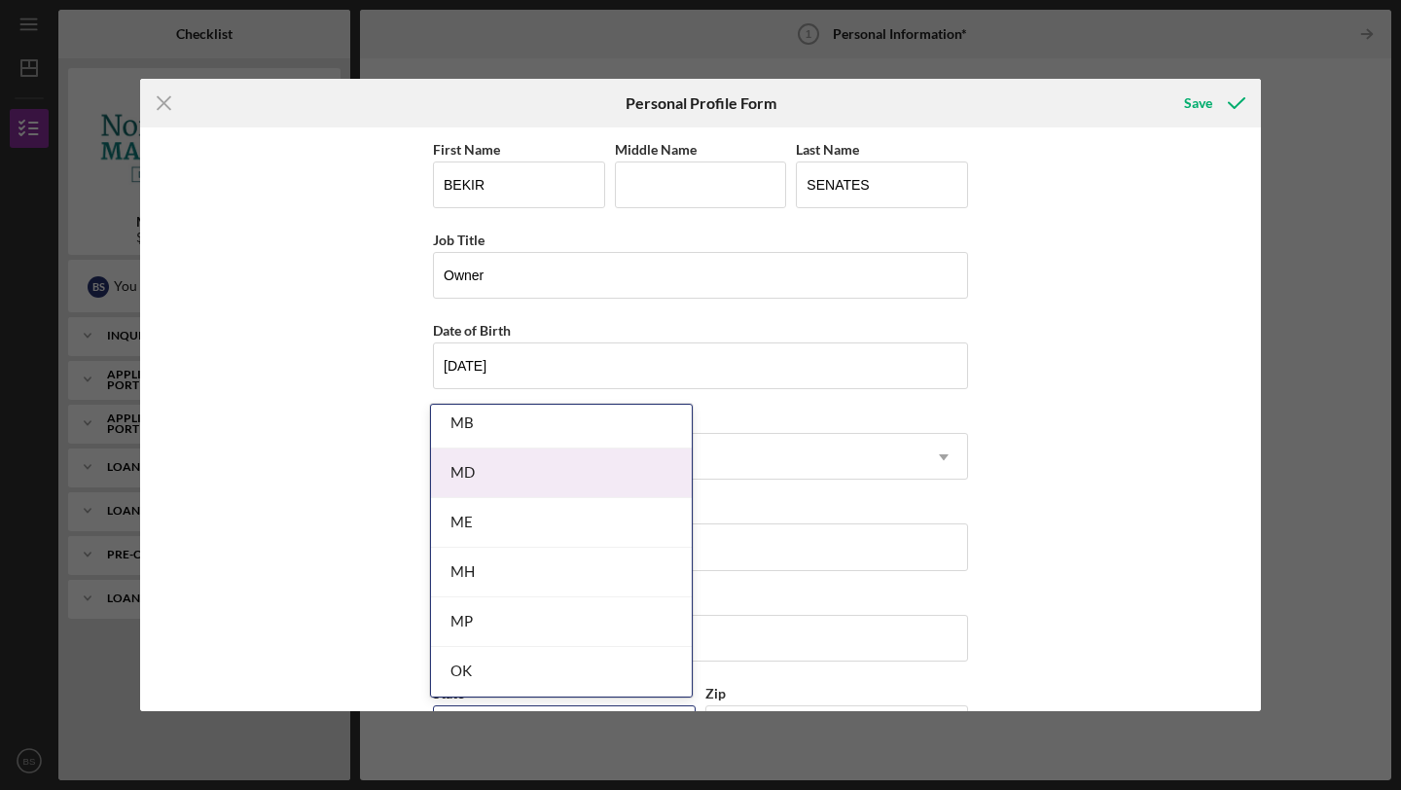
click at [848, 418] on div "Veteran Status Select... Icon/Dropdown Arrow" at bounding box center [700, 444] width 535 height 71
click at [1028, 442] on div "First Name [PERSON_NAME] Middle Name Last Name SENATES Job Title Owner Date of …" at bounding box center [700, 419] width 1121 height 584
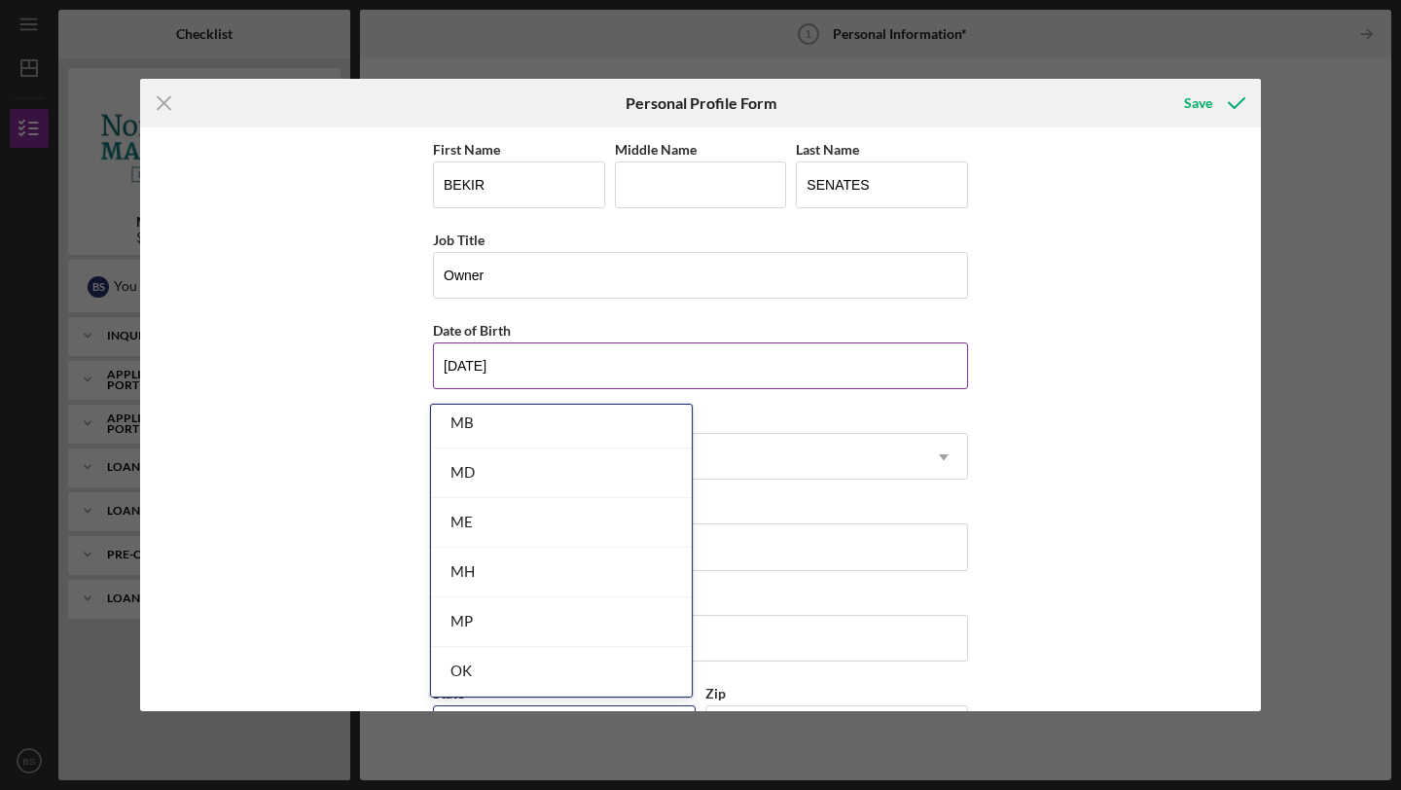
click at [916, 379] on input "[DATE]" at bounding box center [700, 365] width 535 height 47
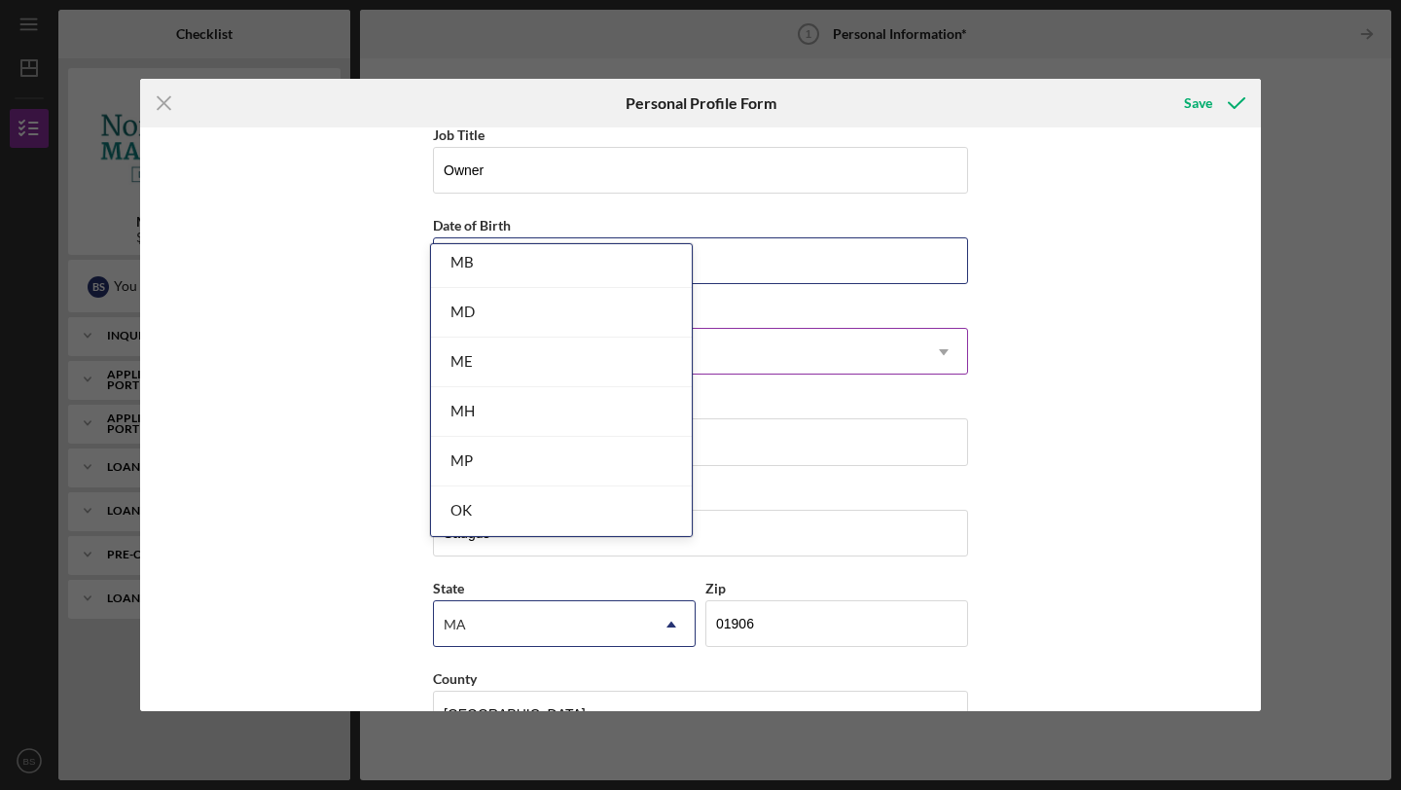
scroll to position [160, 0]
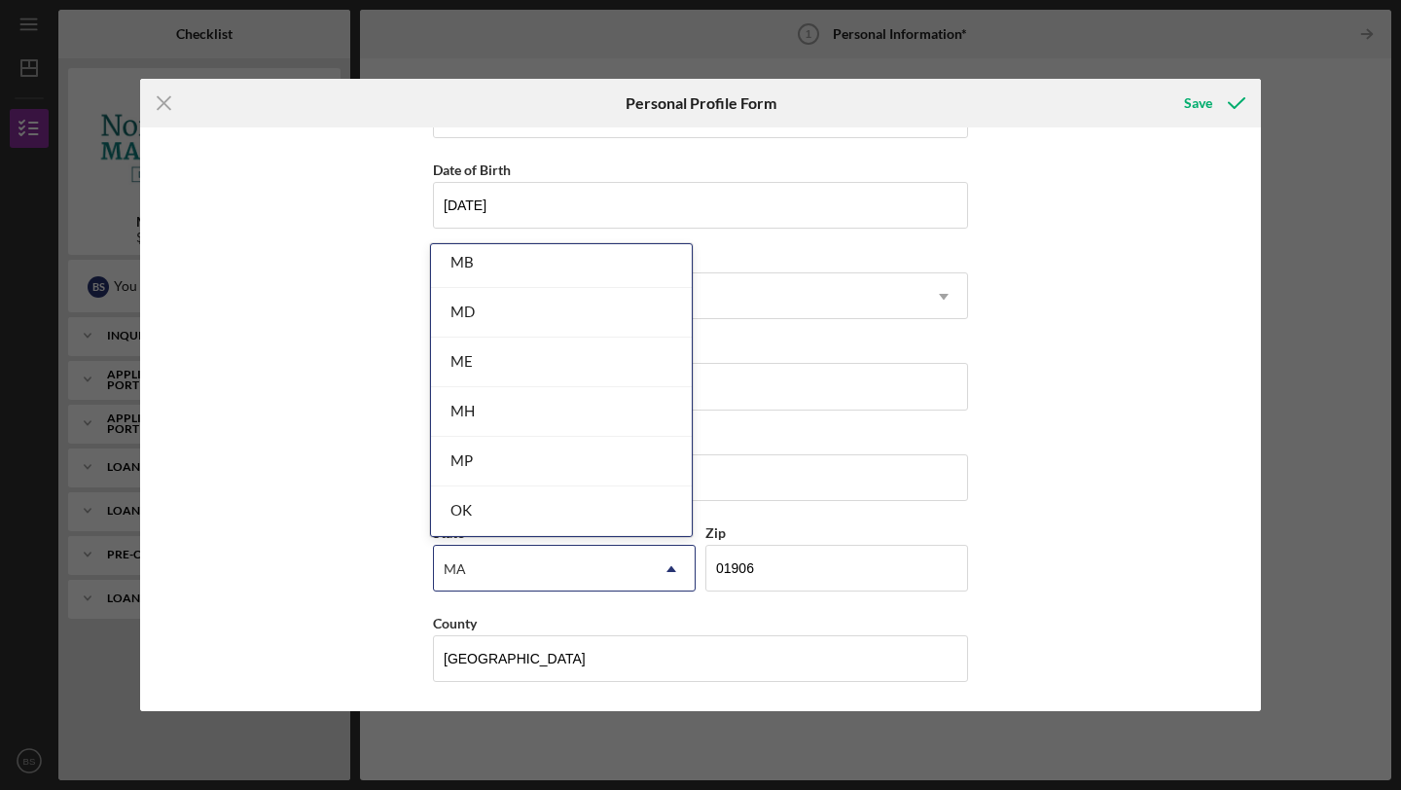
click at [1111, 430] on div "First Name [PERSON_NAME] Middle Name Last Name SENATES Job Title Owner Date of …" at bounding box center [700, 419] width 1121 height 584
click at [667, 572] on icon "Icon/Dropdown Arrow" at bounding box center [671, 569] width 47 height 47
click at [773, 577] on input "01906" at bounding box center [836, 568] width 263 height 47
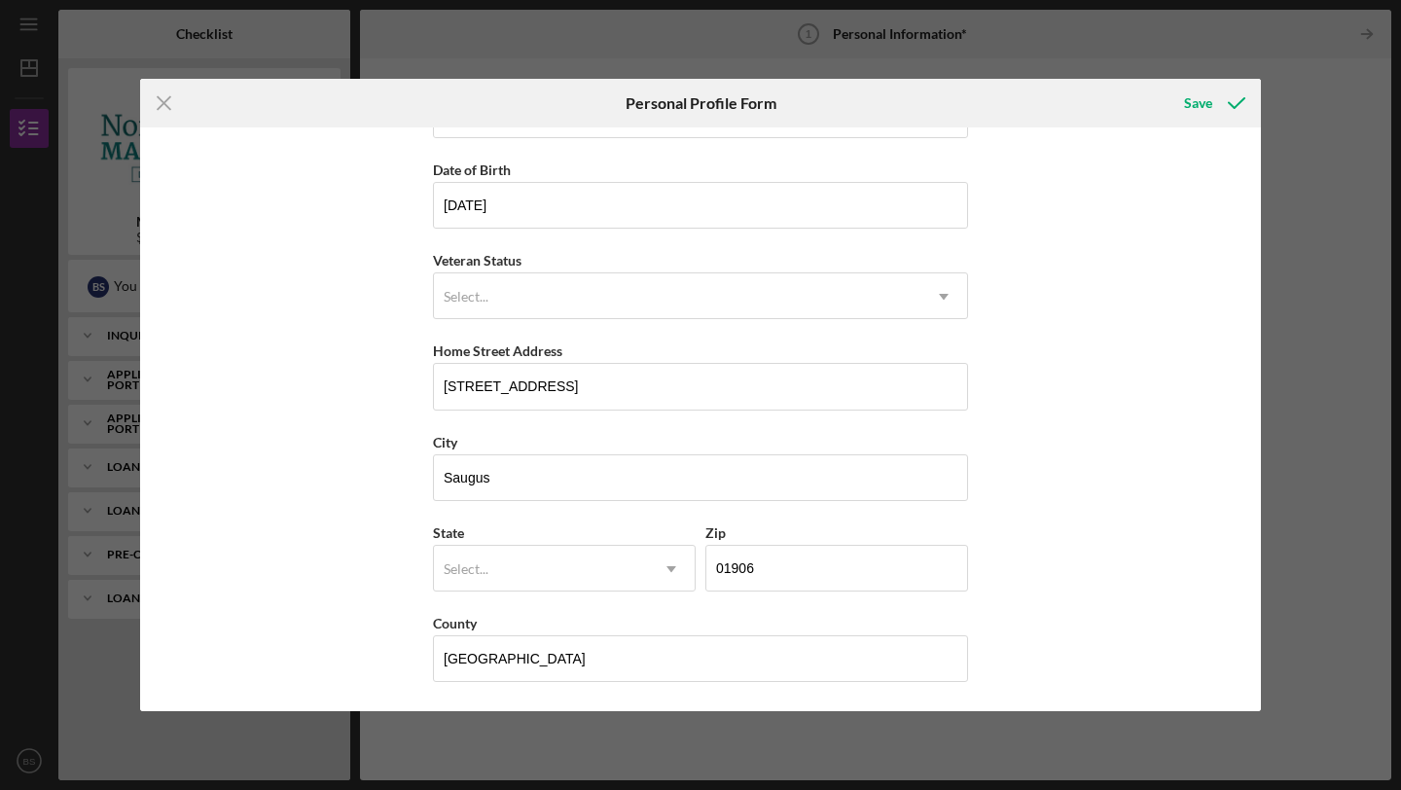
click at [1054, 525] on div "First Name [PERSON_NAME] Middle Name Last Name SENATES Job Title Owner Date of …" at bounding box center [700, 419] width 1121 height 584
click at [606, 563] on div "Select..." at bounding box center [541, 569] width 214 height 45
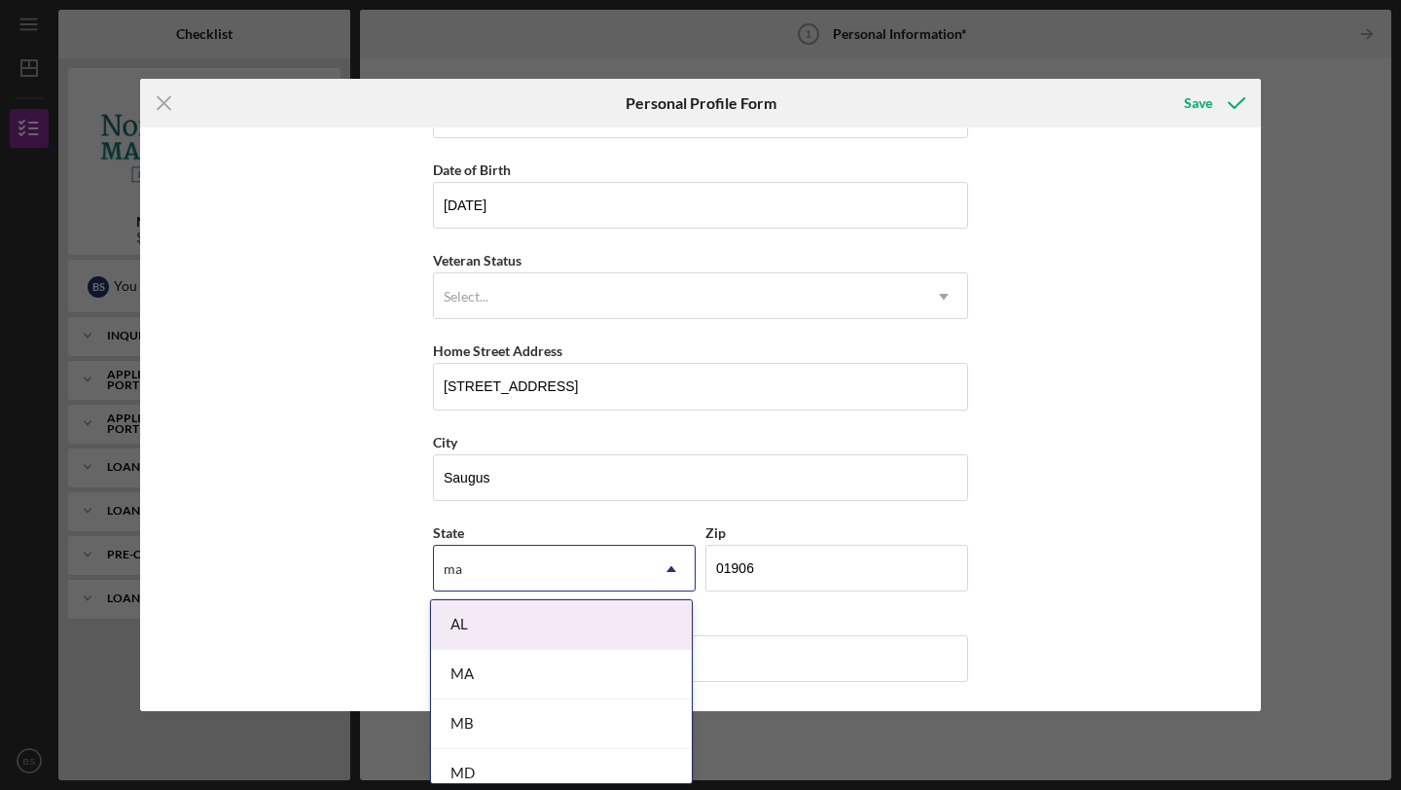
type input "MA"
type input "Leyla"
click at [1146, 571] on div "First Name [PERSON_NAME] Middle Name [PERSON_NAME] Last Name SENATES Job Title …" at bounding box center [700, 419] width 1121 height 584
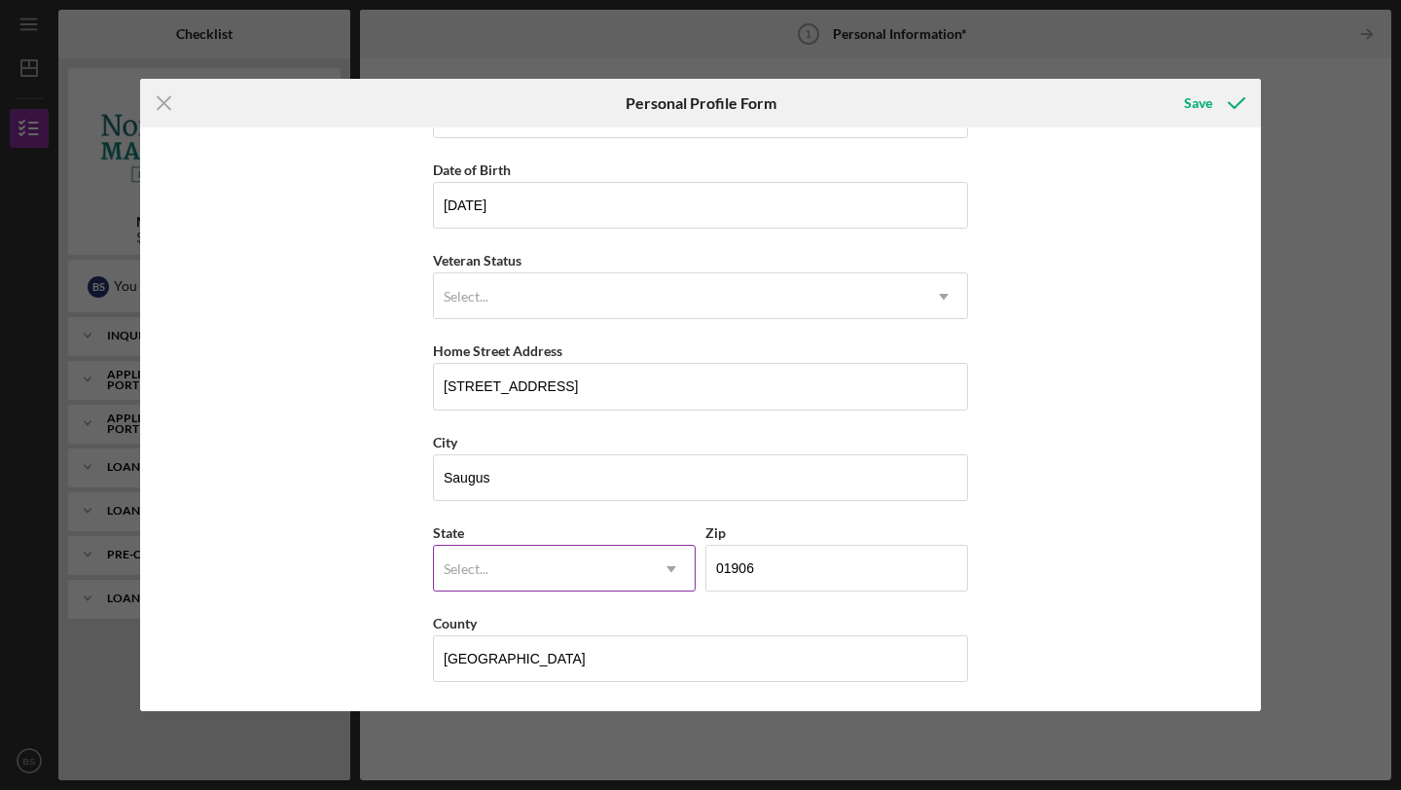
click at [600, 568] on div "Select..." at bounding box center [541, 569] width 214 height 45
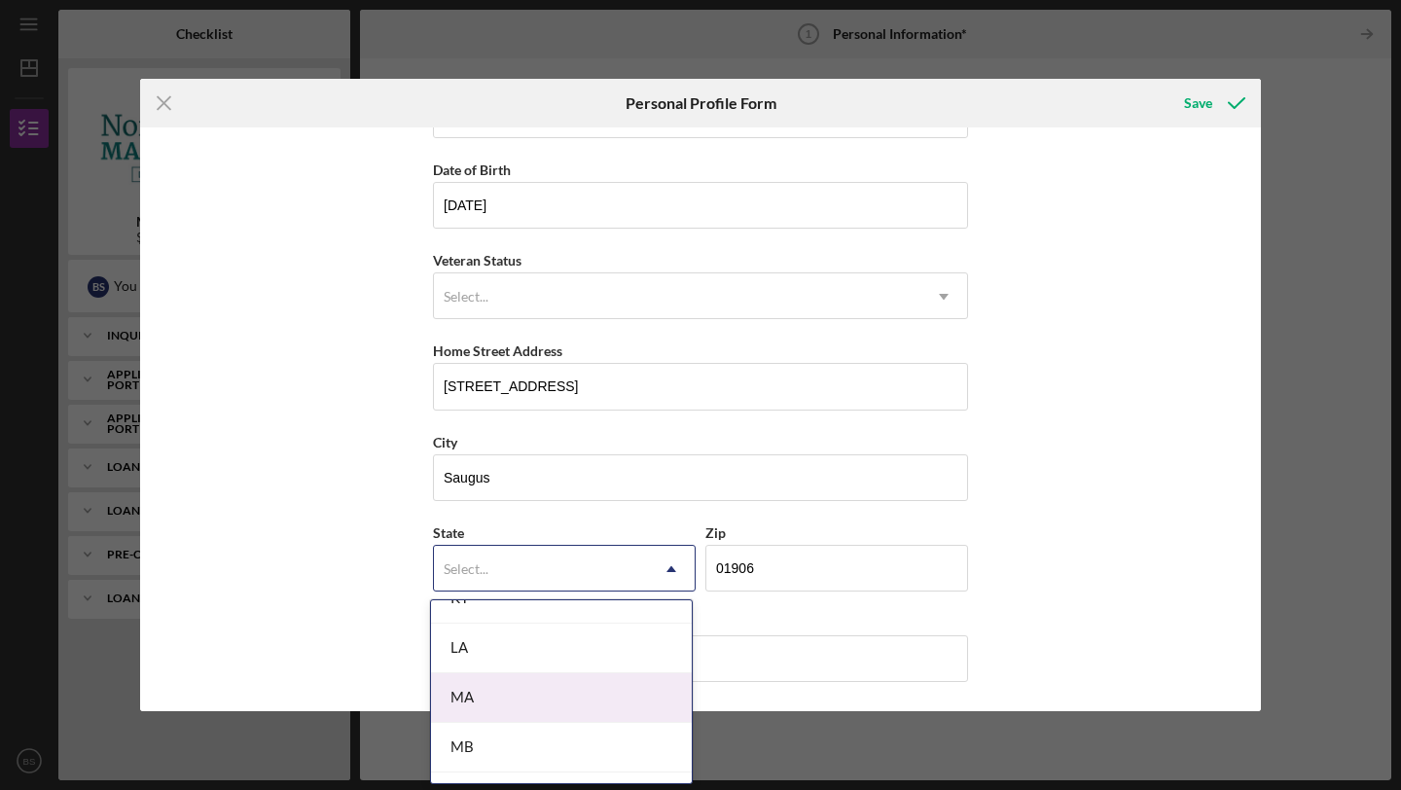
scroll to position [1315, 0]
click at [532, 695] on div "MA" at bounding box center [561, 699] width 261 height 50
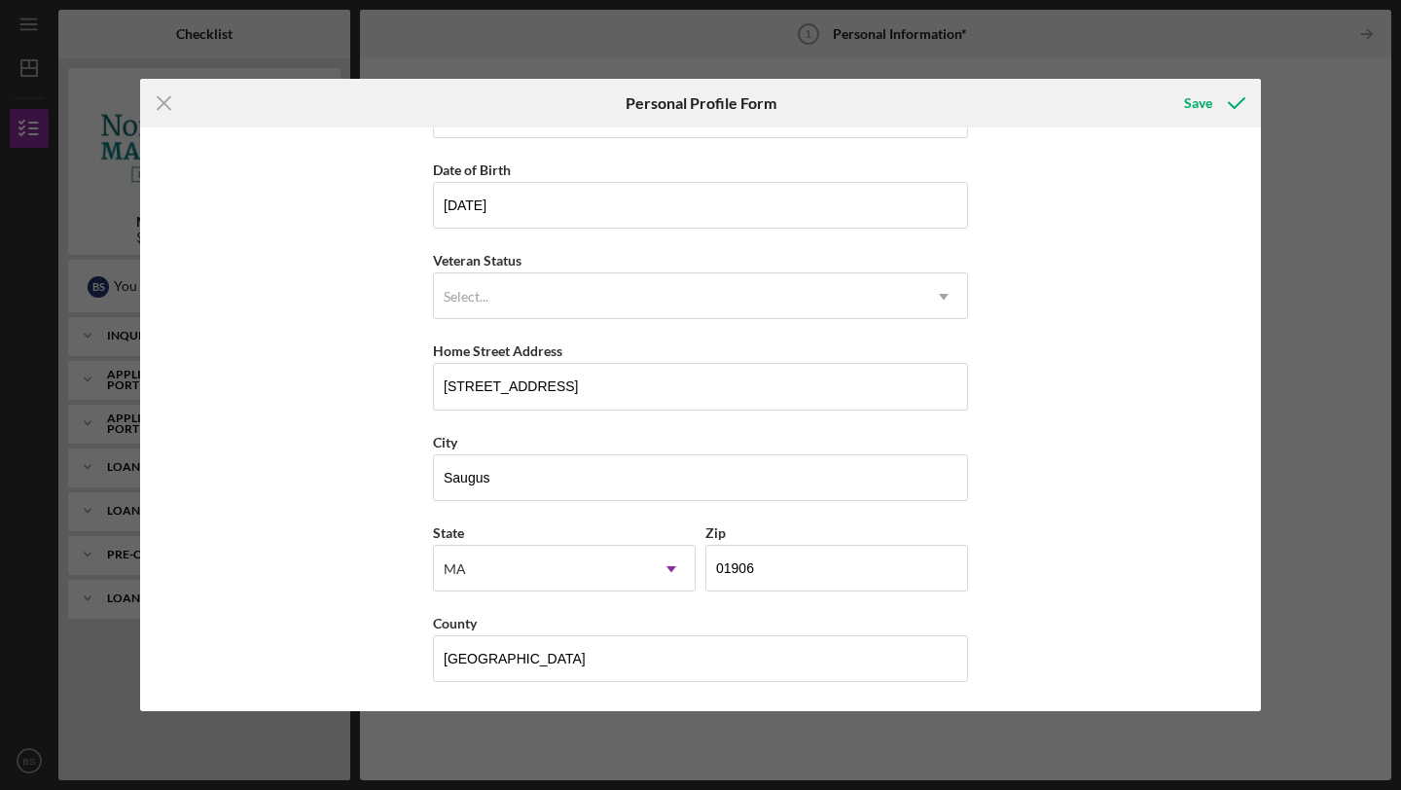
click at [1107, 565] on div "First Name [PERSON_NAME] Middle Name [PERSON_NAME] Last Name SENATES Job Title …" at bounding box center [700, 419] width 1121 height 584
click at [1207, 101] on div "Save" at bounding box center [1198, 103] width 28 height 39
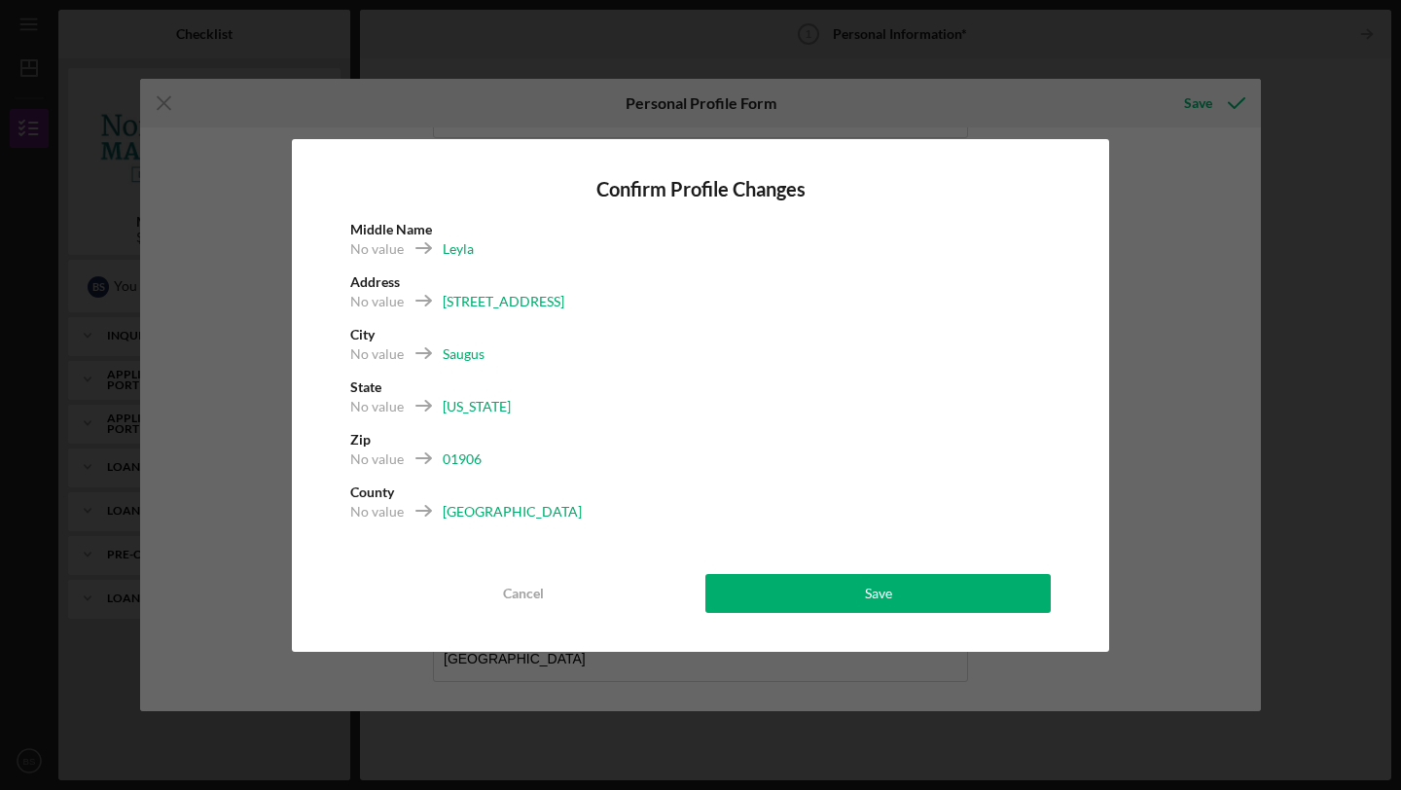
click at [452, 252] on div "Leyla" at bounding box center [458, 248] width 31 height 19
click at [275, 237] on div "Confirm Profile Changes Middle Name No value [PERSON_NAME] Address [STREET_ADDR…" at bounding box center [700, 395] width 1401 height 790
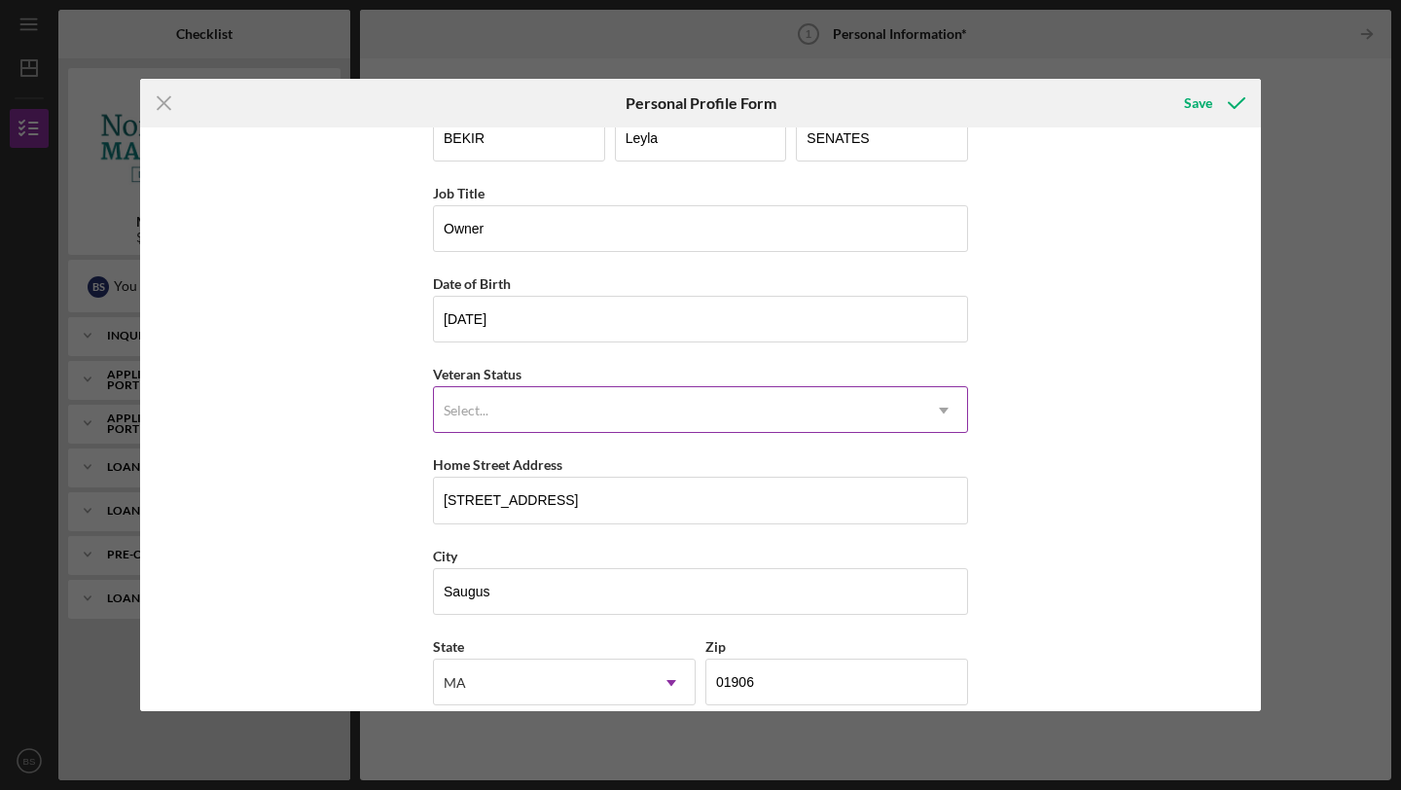
scroll to position [0, 0]
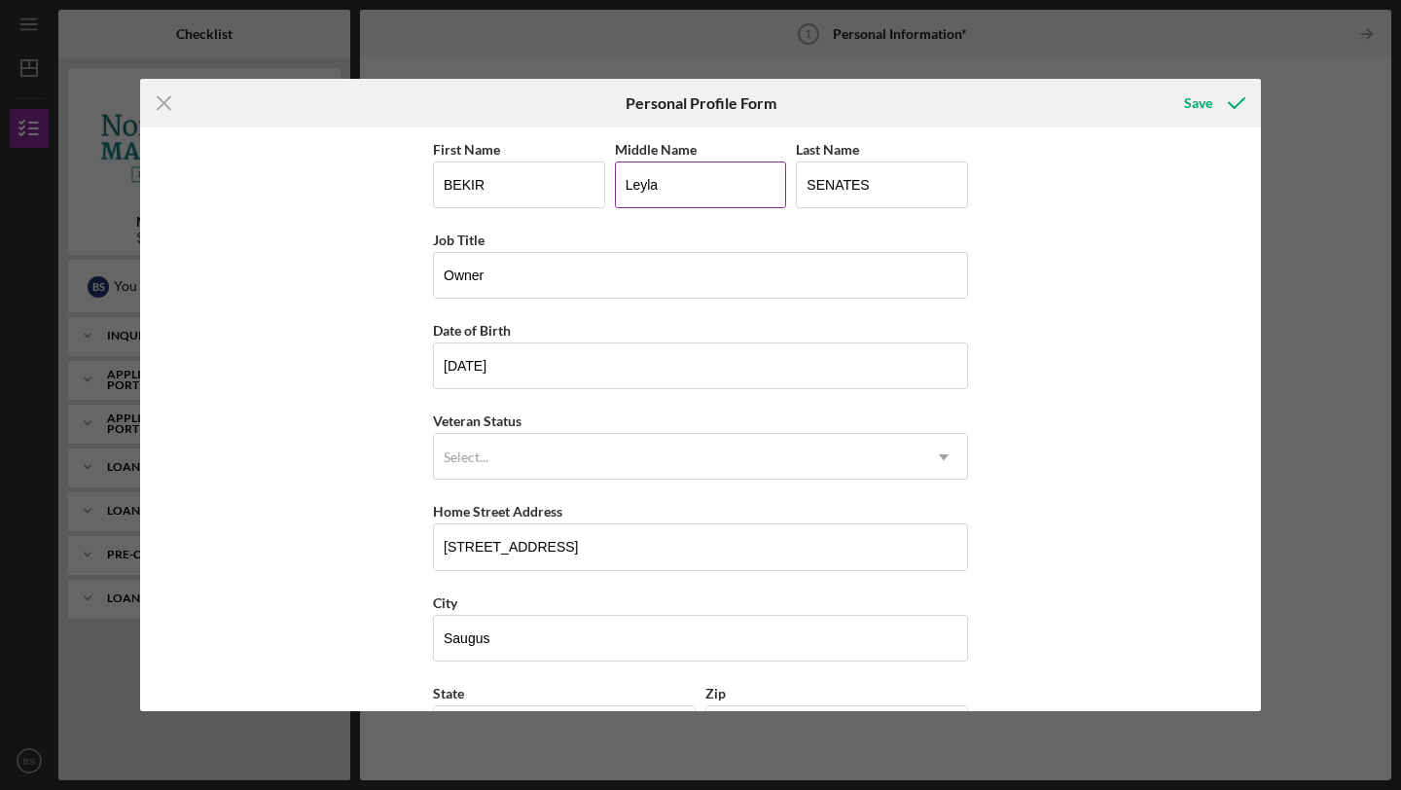
click at [679, 184] on input "Leyla" at bounding box center [701, 184] width 172 height 47
type input "L"
click at [380, 304] on div "First Name [PERSON_NAME] Middle Name Last Name SENATES Job Title Owner Date of …" at bounding box center [700, 419] width 1121 height 584
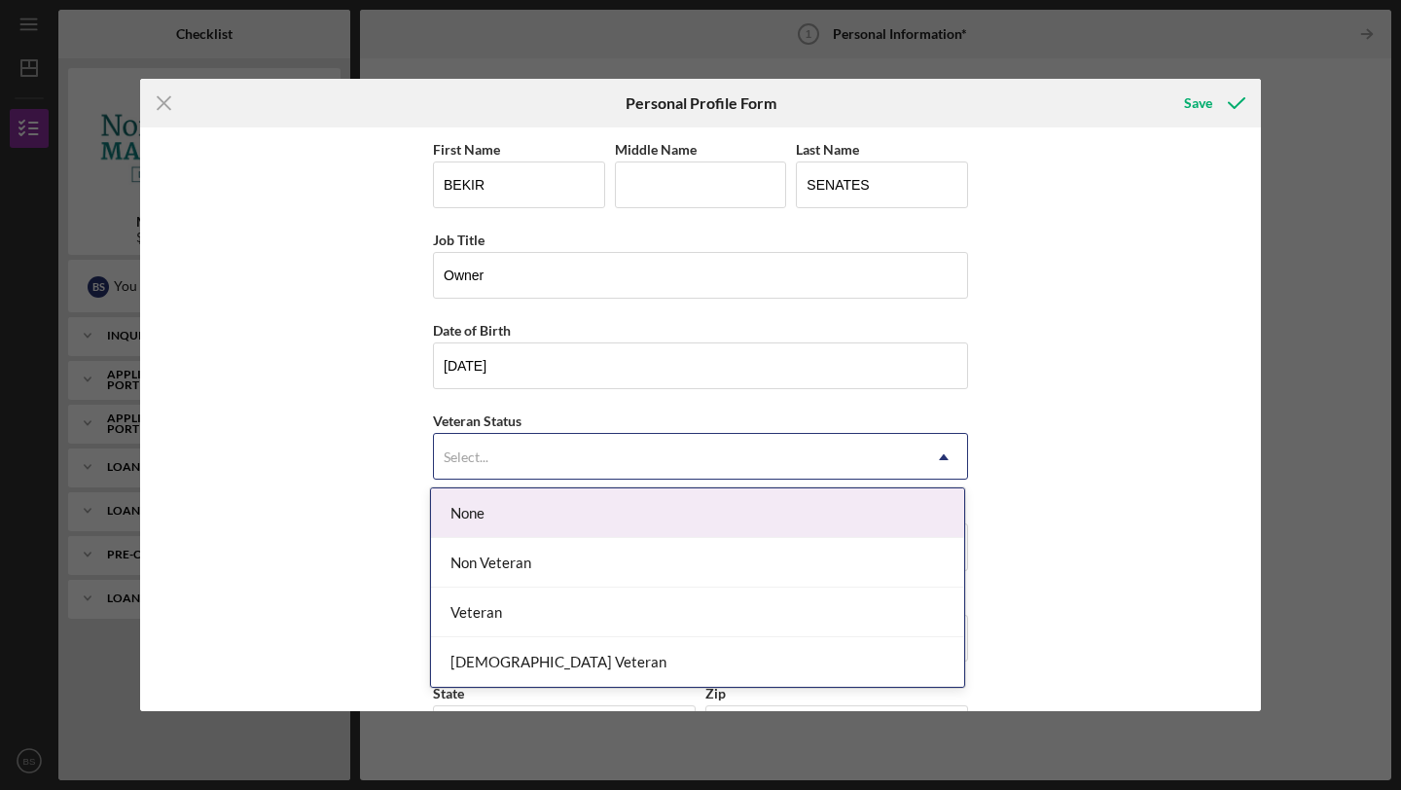
click at [465, 462] on div "Select..." at bounding box center [466, 457] width 45 height 16
click at [483, 521] on div "None" at bounding box center [697, 513] width 533 height 50
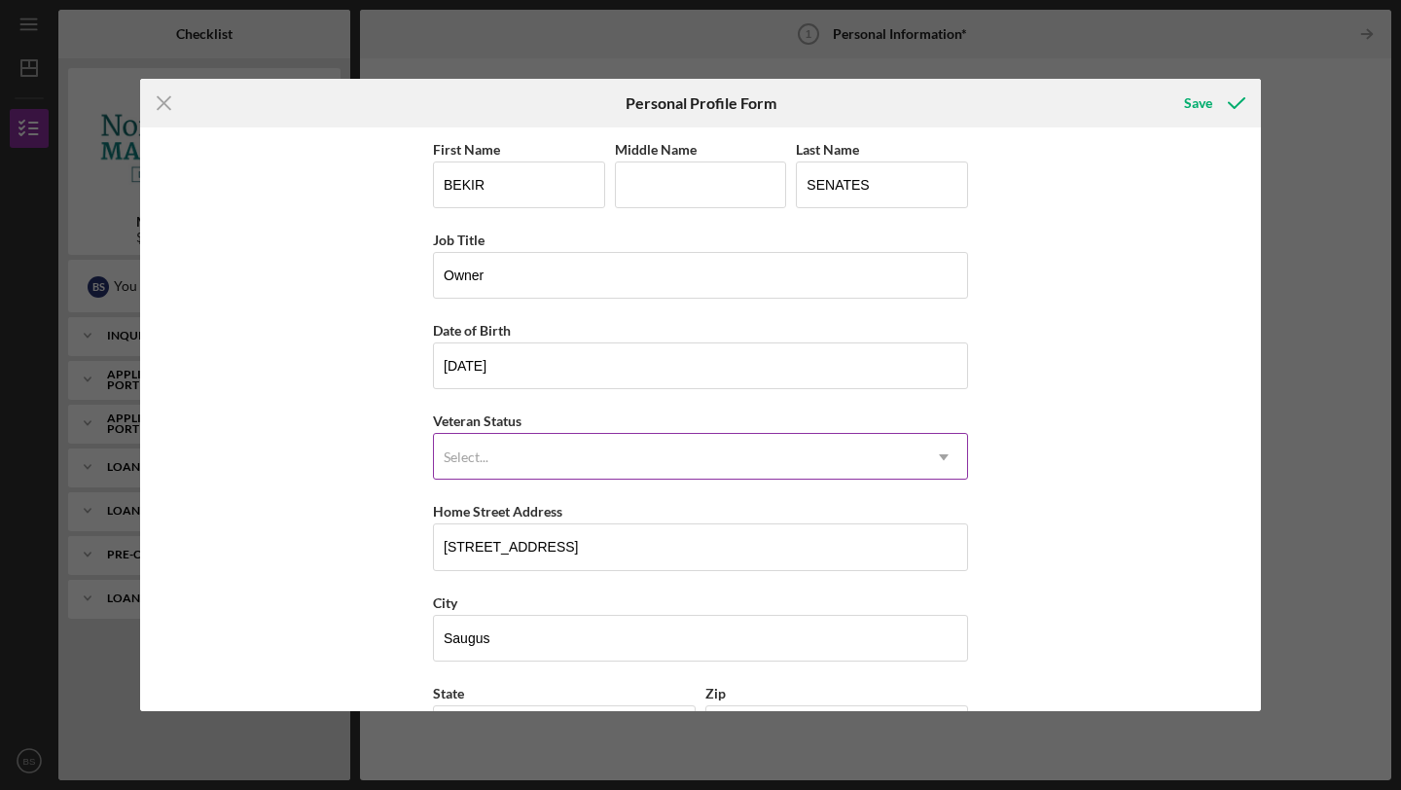
click at [510, 466] on div "Select..." at bounding box center [677, 457] width 486 height 45
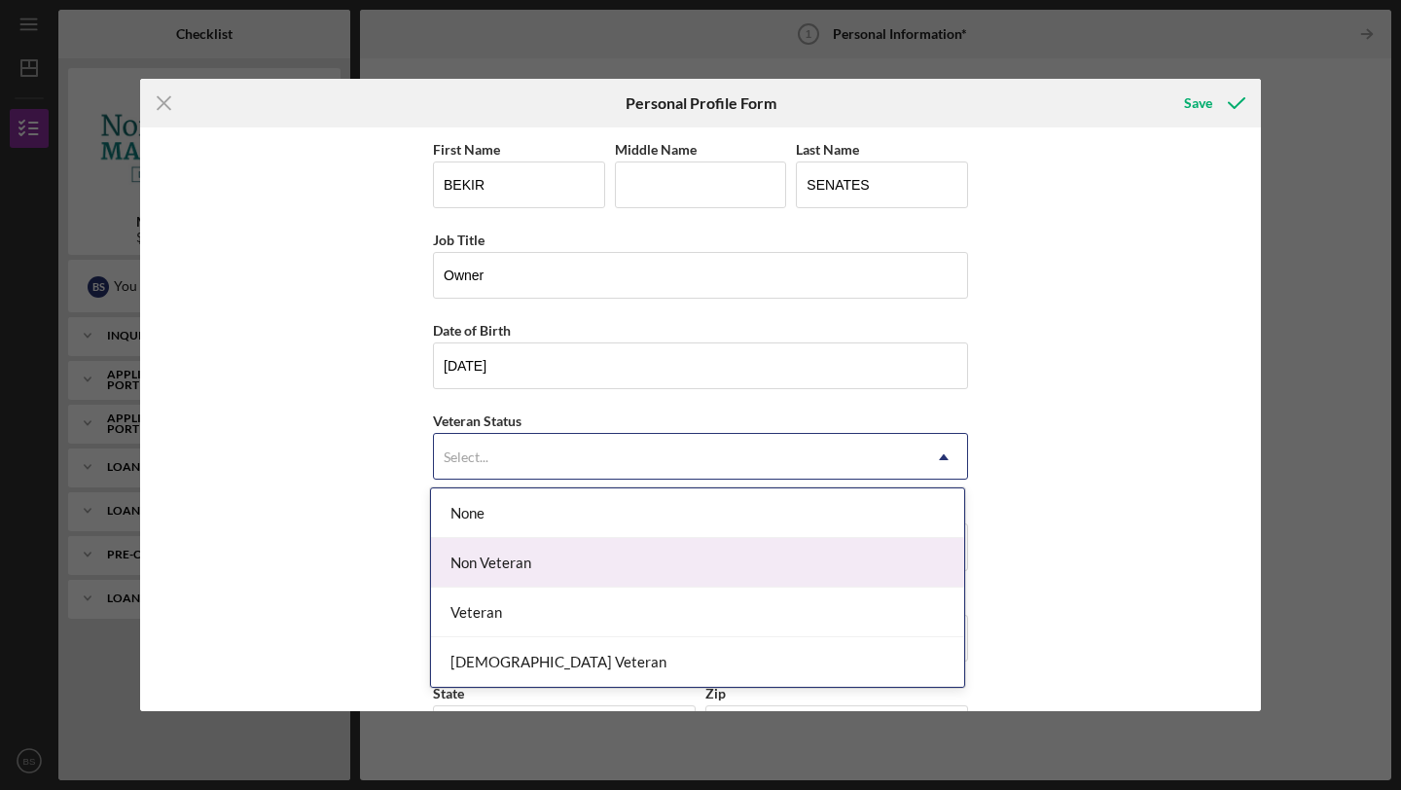
click at [510, 564] on div "Non Veteran" at bounding box center [697, 563] width 533 height 50
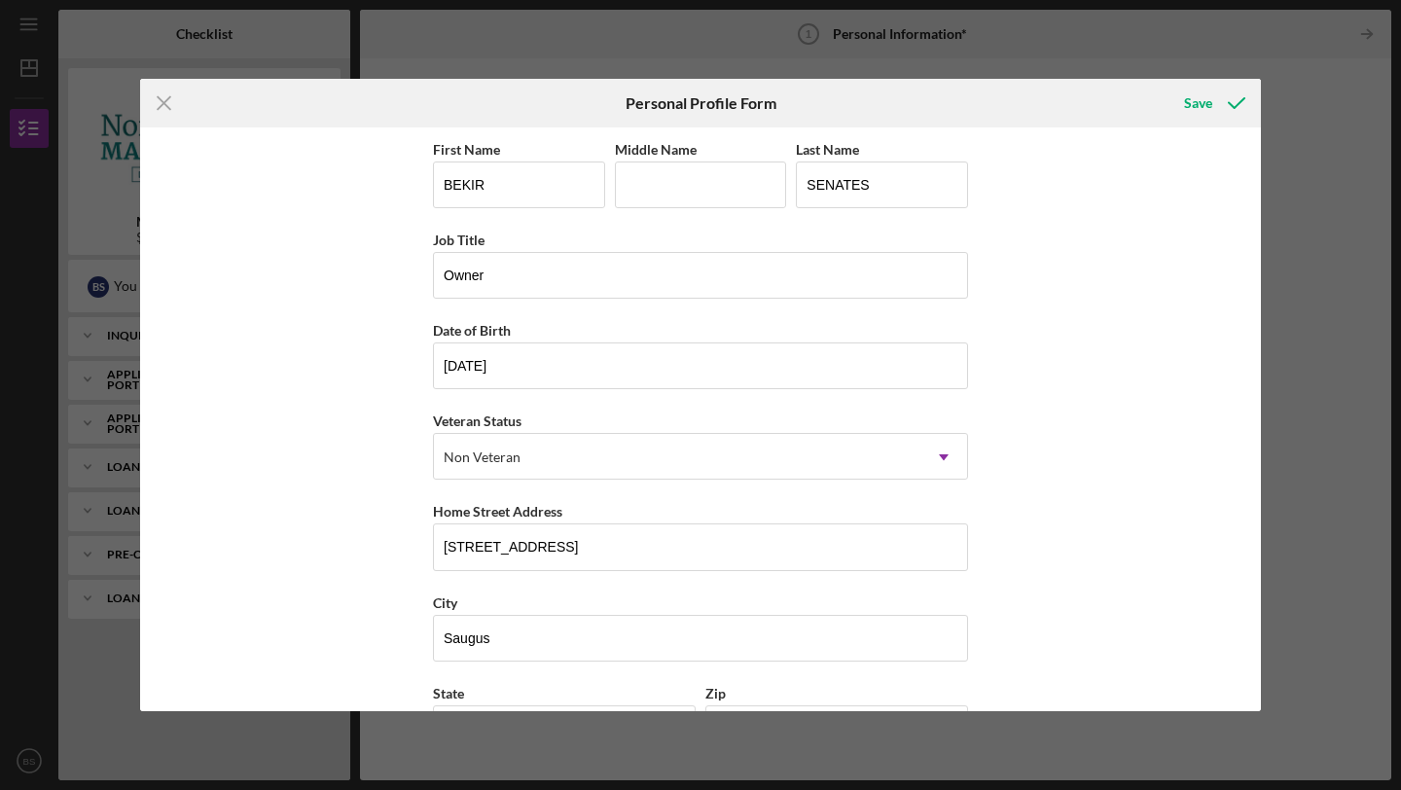
click at [330, 545] on div "First Name [PERSON_NAME] Middle Name Last Name SENATES Job Title Owner Date of …" at bounding box center [700, 419] width 1121 height 584
click at [1206, 103] on div "Save" at bounding box center [1198, 103] width 28 height 39
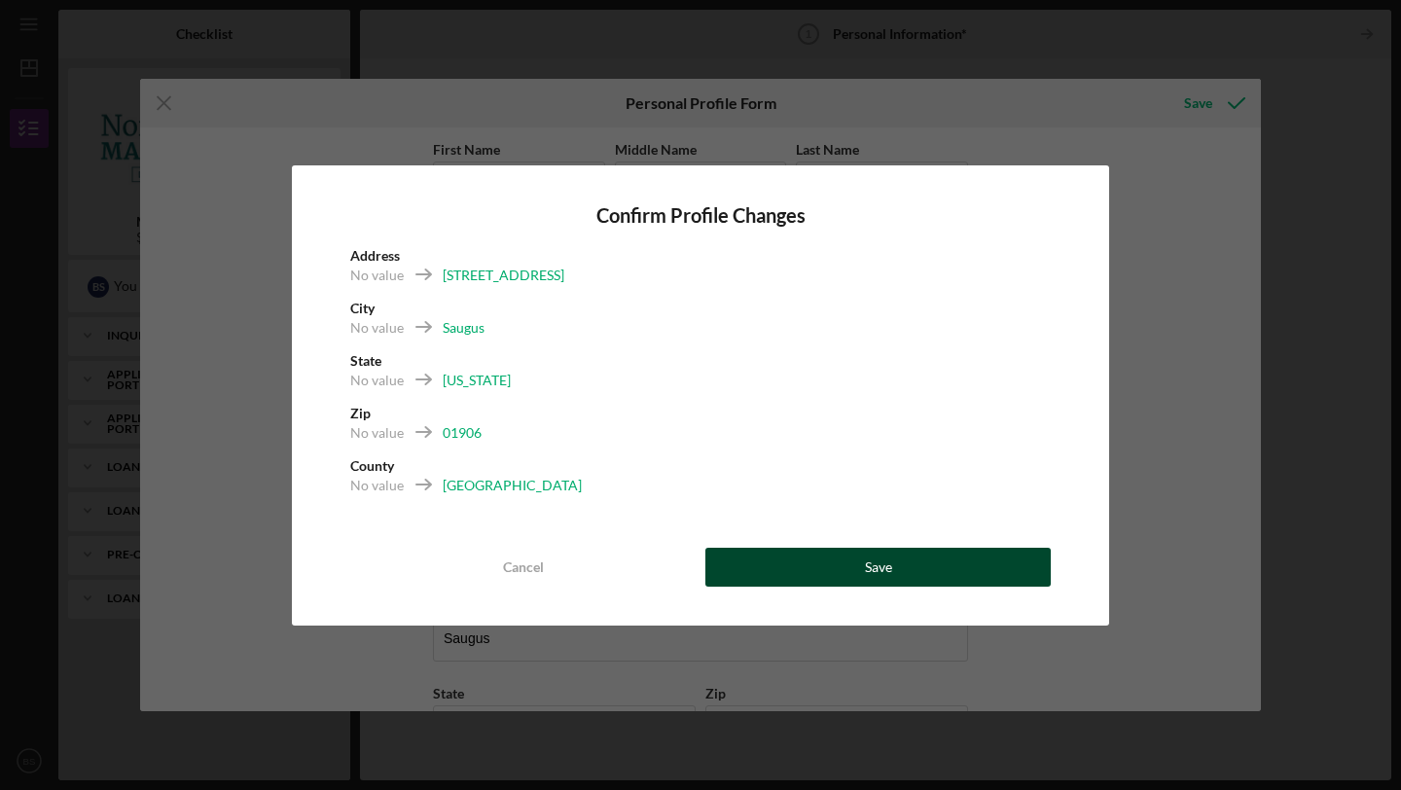
click at [899, 572] on button "Save" at bounding box center [877, 567] width 345 height 39
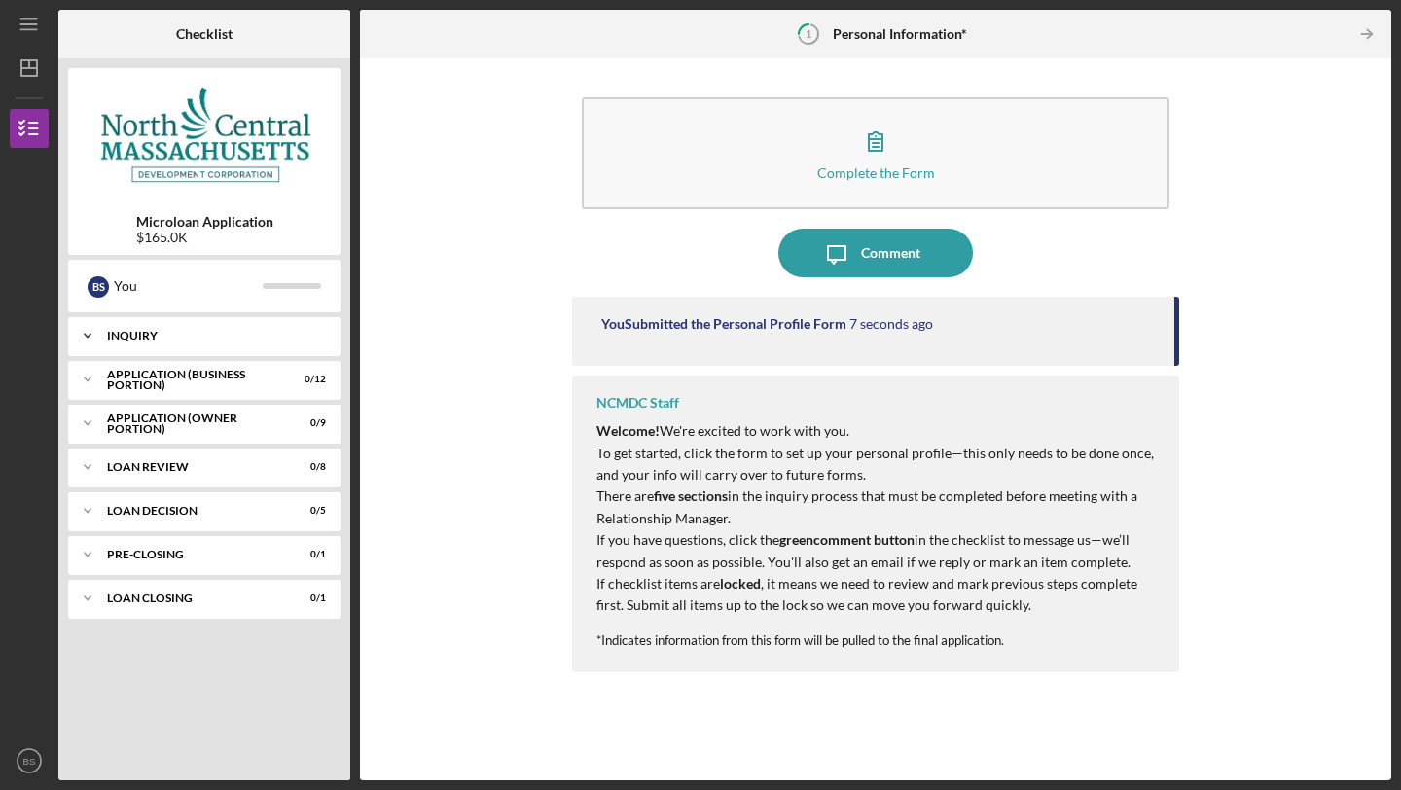
click at [200, 340] on div "INQUIRY" at bounding box center [211, 336] width 209 height 12
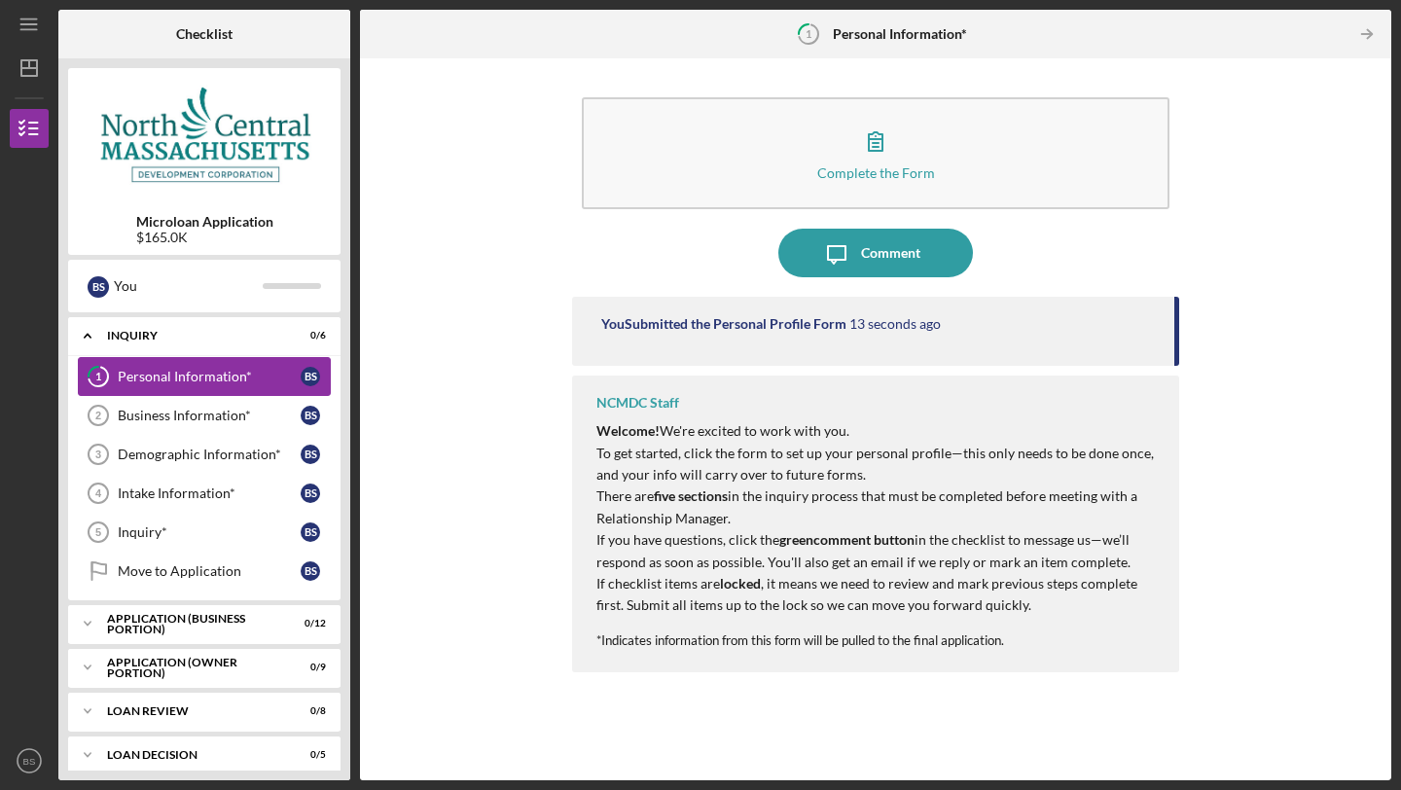
click at [238, 378] on div "Personal Information*" at bounding box center [209, 377] width 183 height 16
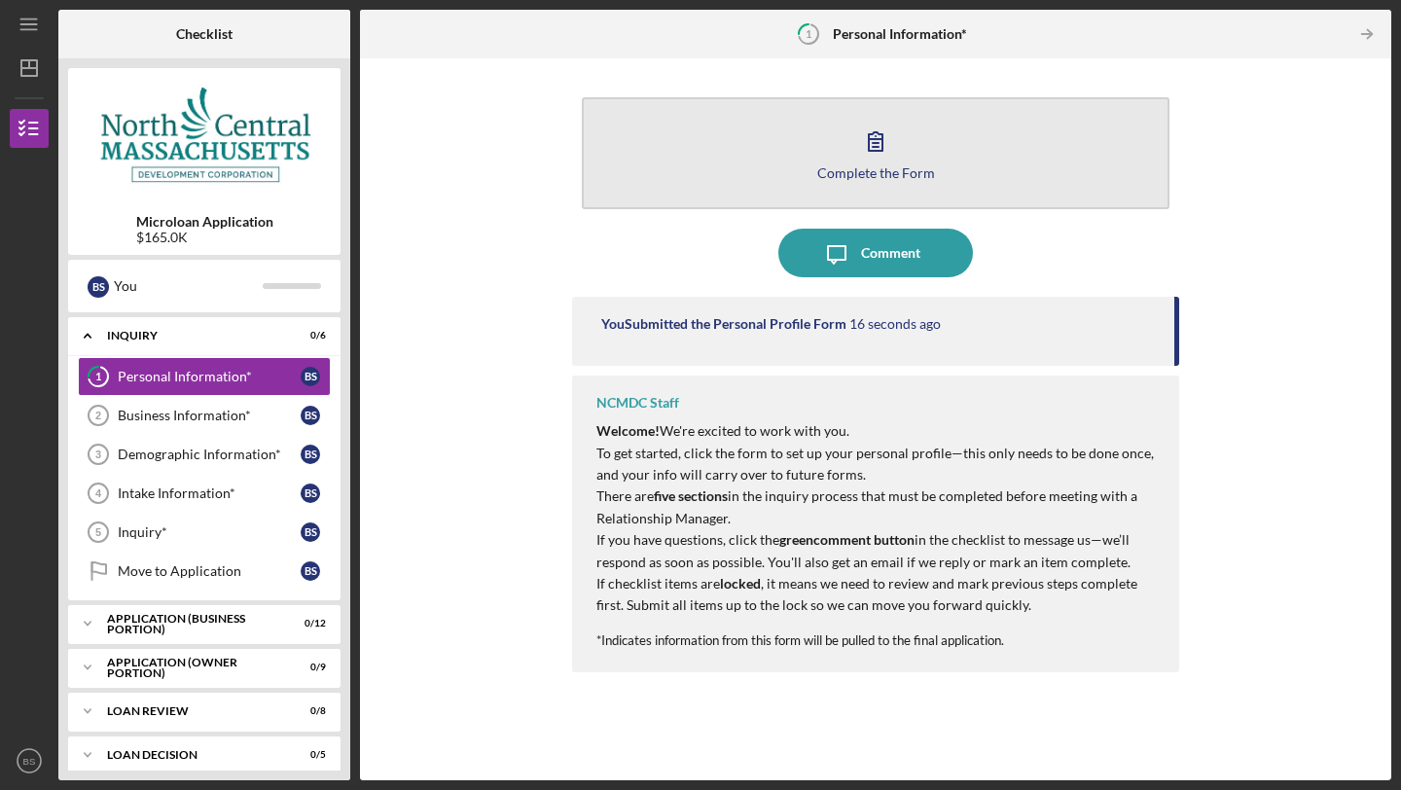
click at [884, 165] on div "Complete the Form" at bounding box center [876, 172] width 118 height 15
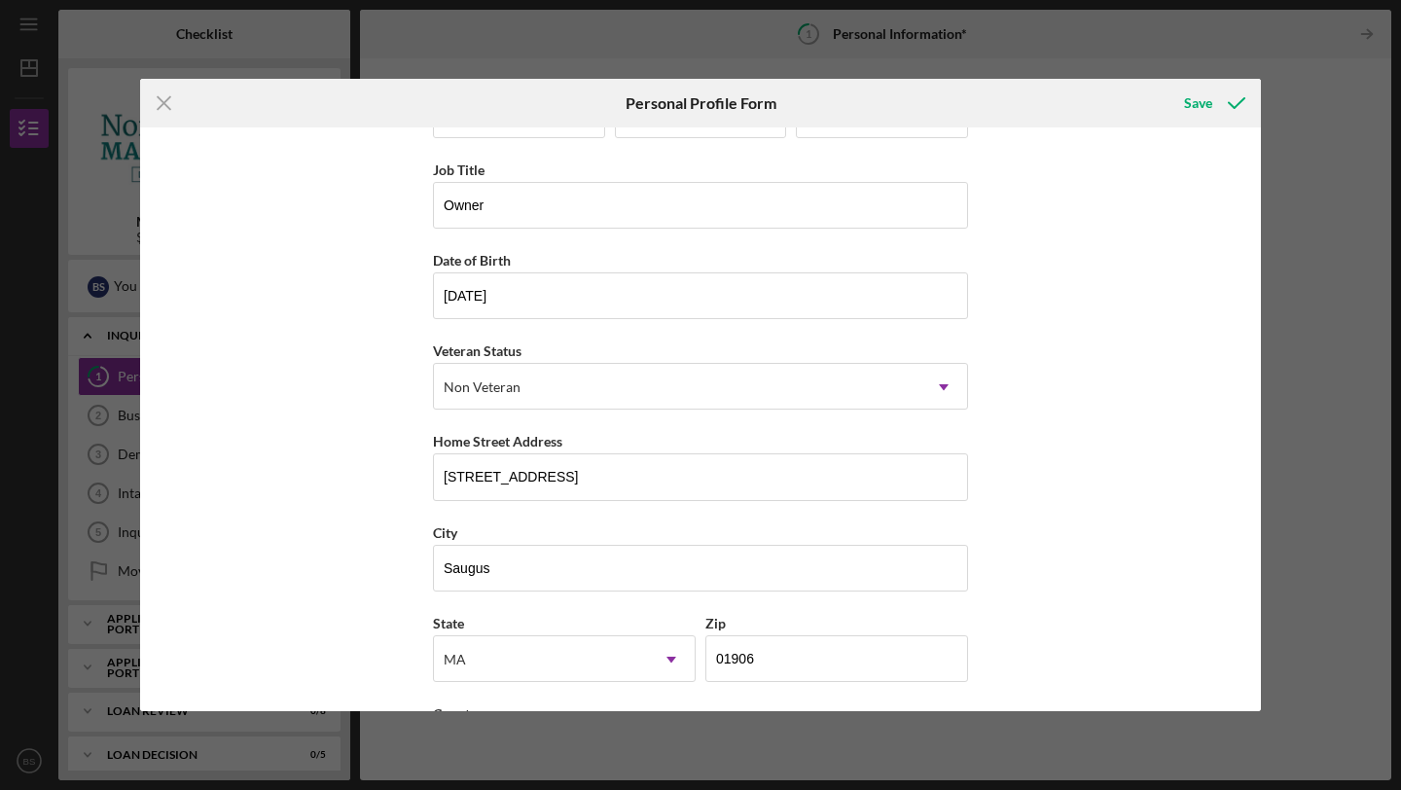
scroll to position [160, 0]
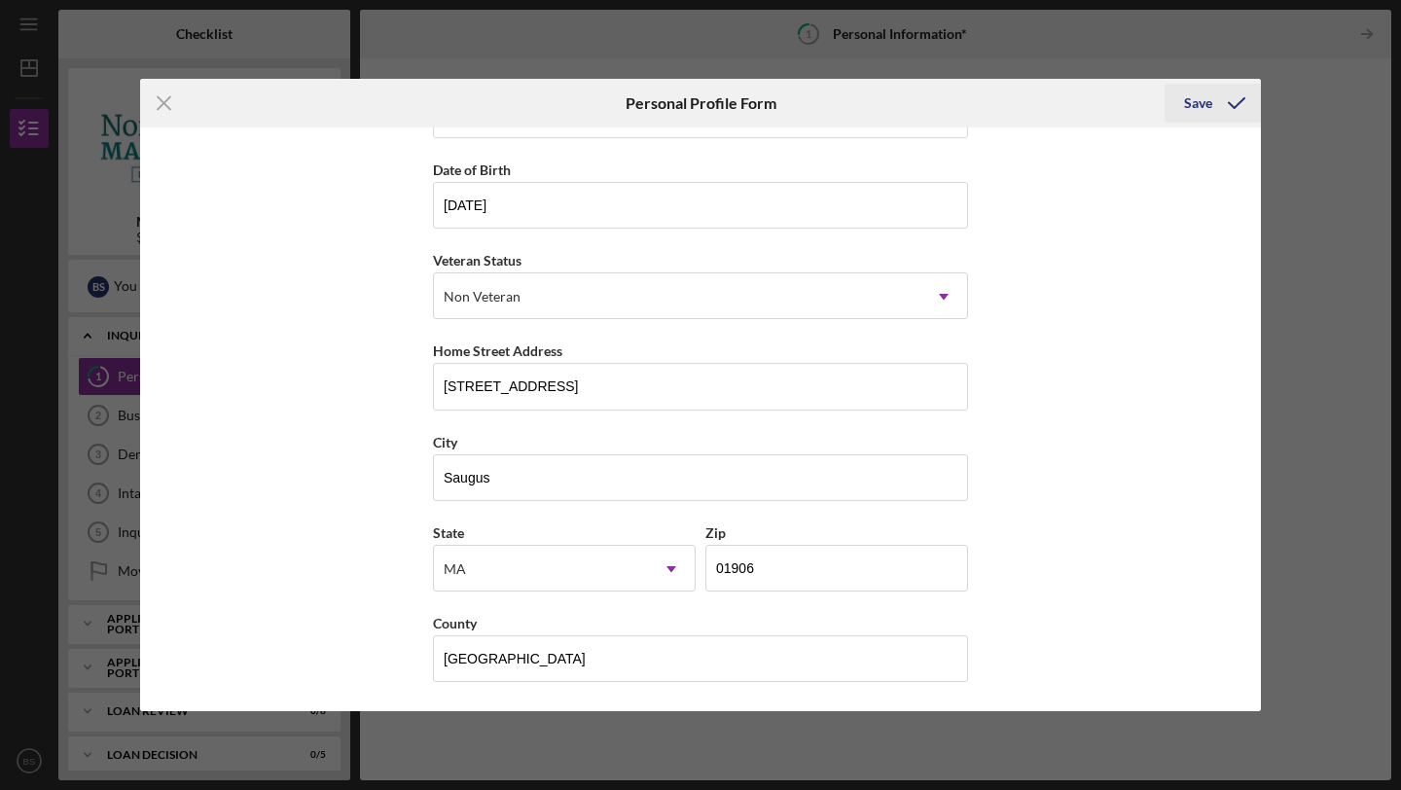
click at [1222, 104] on icon "submit" at bounding box center [1236, 103] width 49 height 49
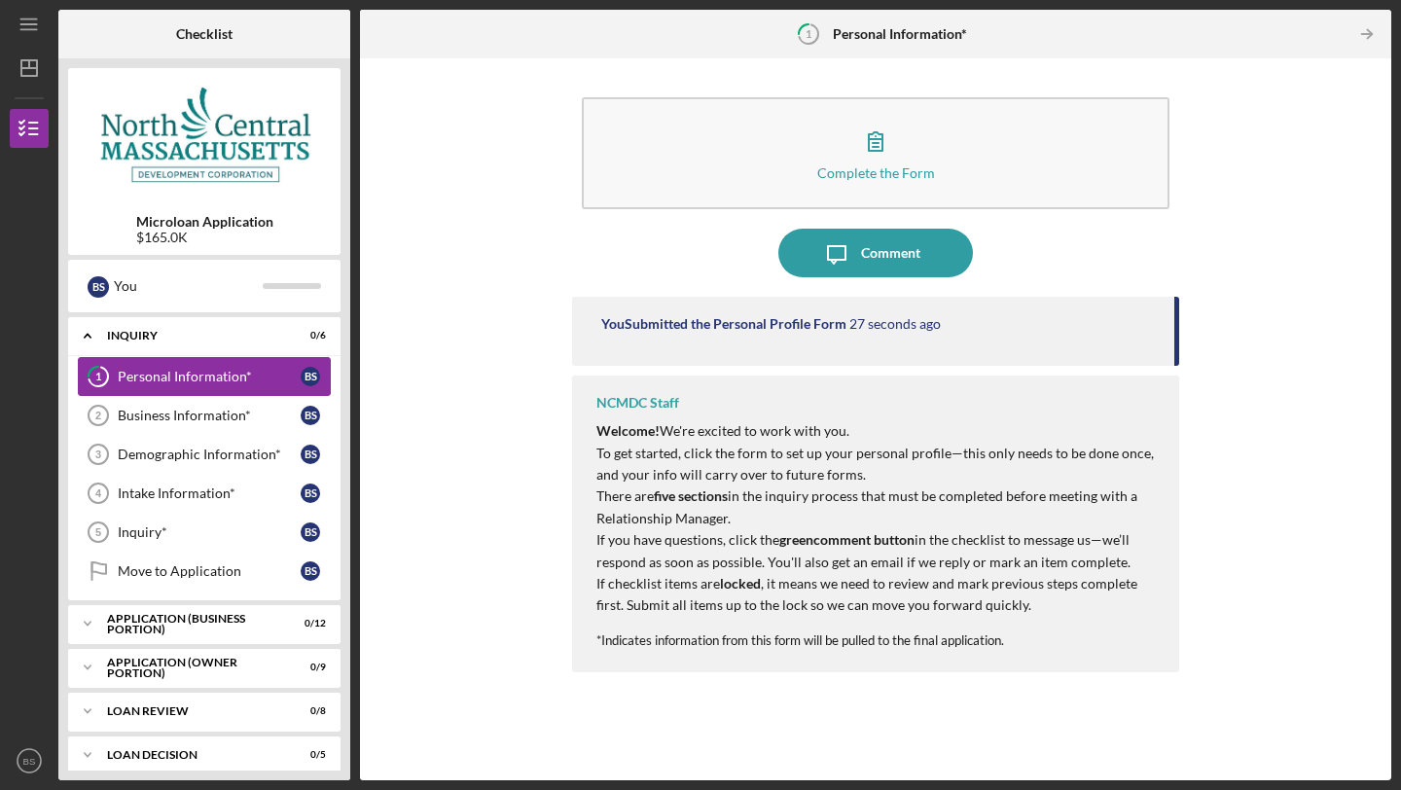
click at [177, 370] on div "Personal Information*" at bounding box center [209, 377] width 183 height 16
